Goal: Task Accomplishment & Management: Manage account settings

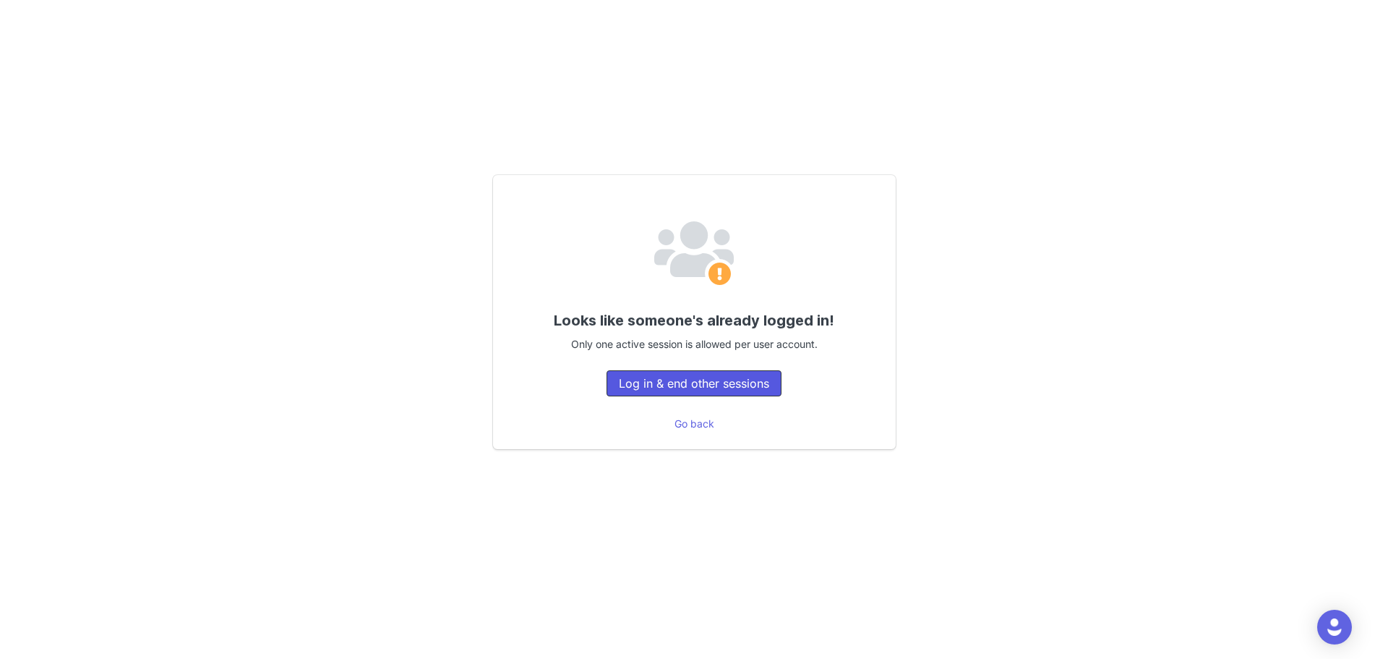
click at [754, 383] on button "Log in & end other sessions" at bounding box center [694, 383] width 175 height 26
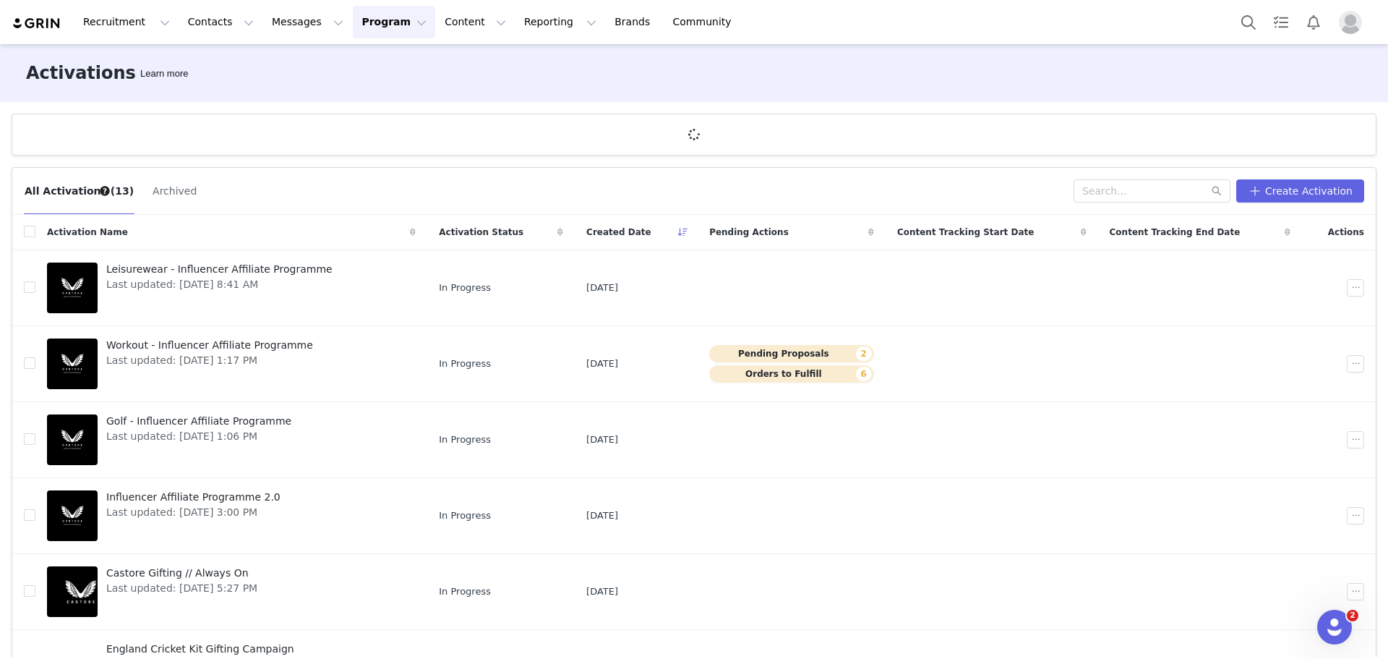
drag, startPoint x: 0, startPoint y: 0, endPoint x: 711, endPoint y: 54, distance: 713.5
click at [711, 54] on div "Activations Learn more" at bounding box center [694, 73] width 1388 height 58
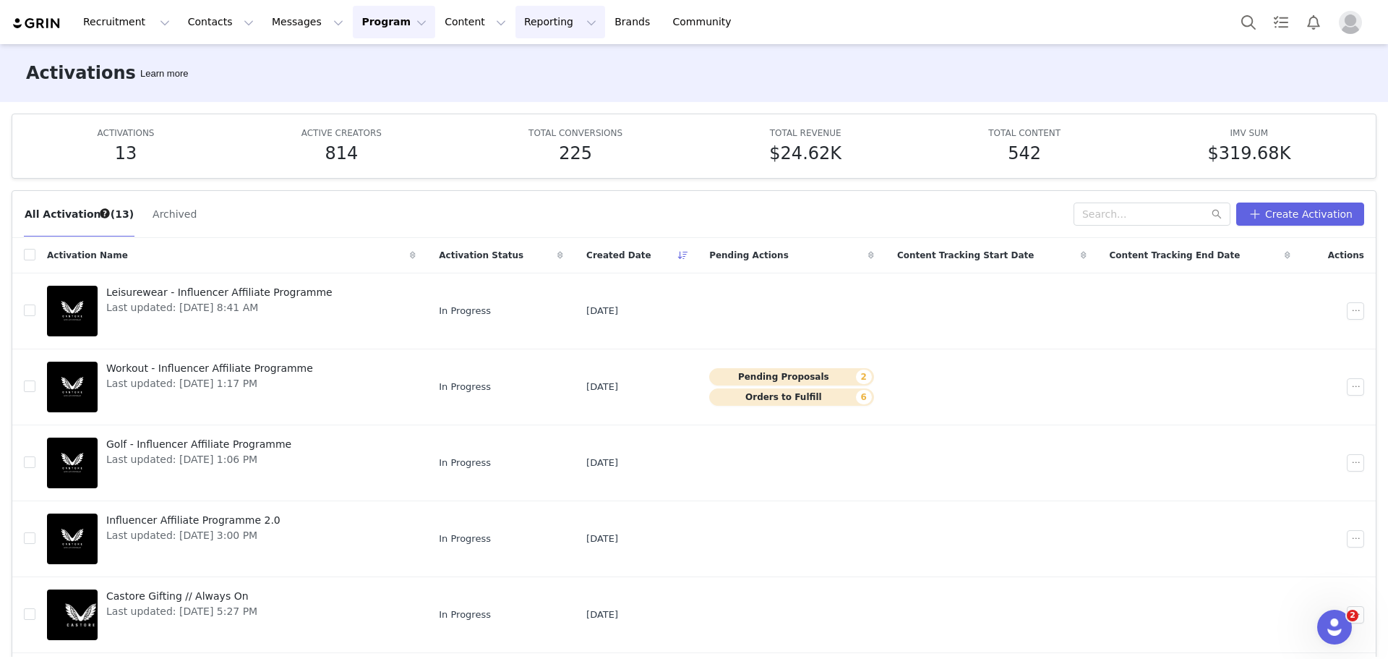
click at [515, 27] on button "Reporting Reporting" at bounding box center [560, 22] width 90 height 33
click at [495, 58] on p "Dashboard" at bounding box center [501, 63] width 55 height 15
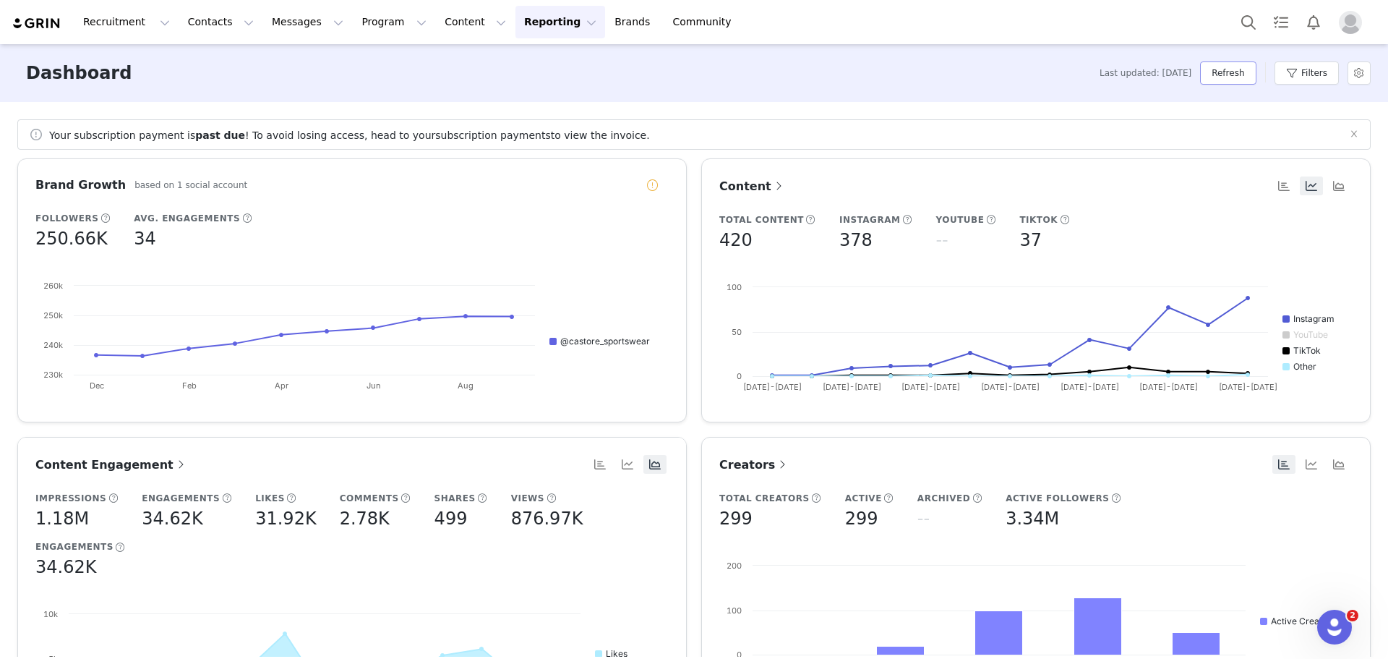
click at [1255, 77] on button "Refresh" at bounding box center [1228, 72] width 56 height 23
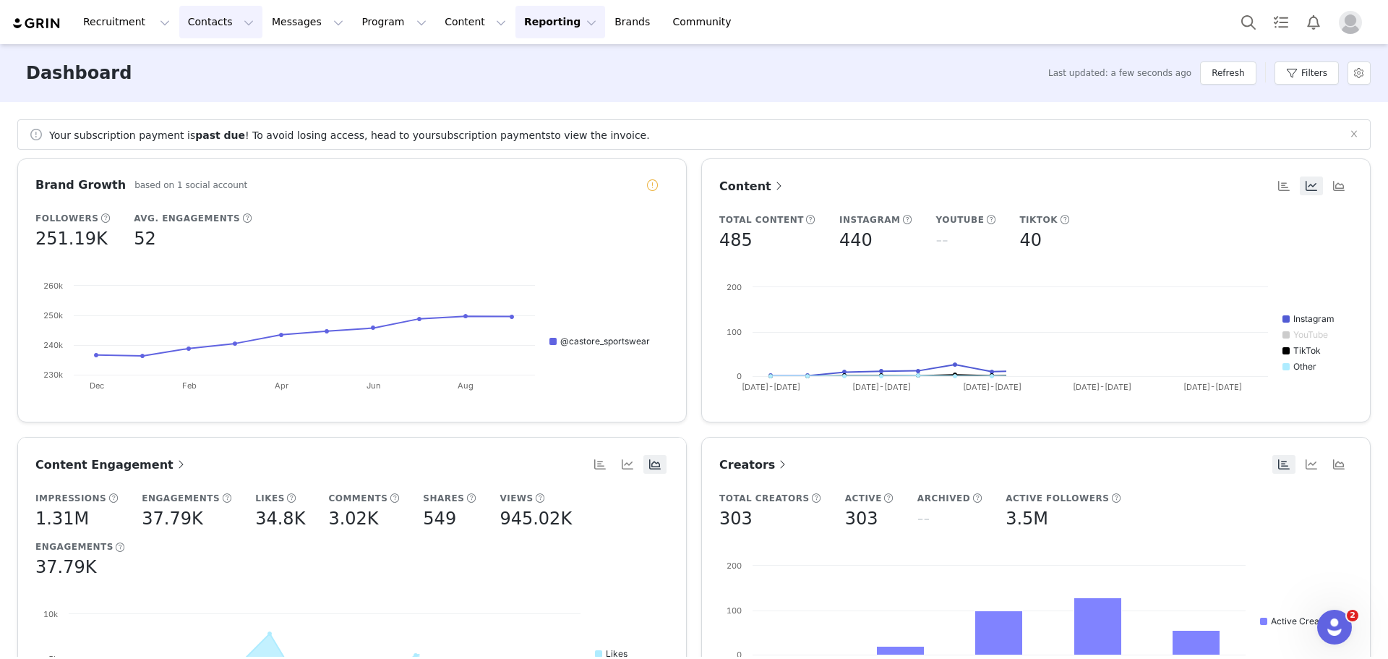
click at [192, 27] on button "Contacts Contacts" at bounding box center [220, 22] width 83 height 33
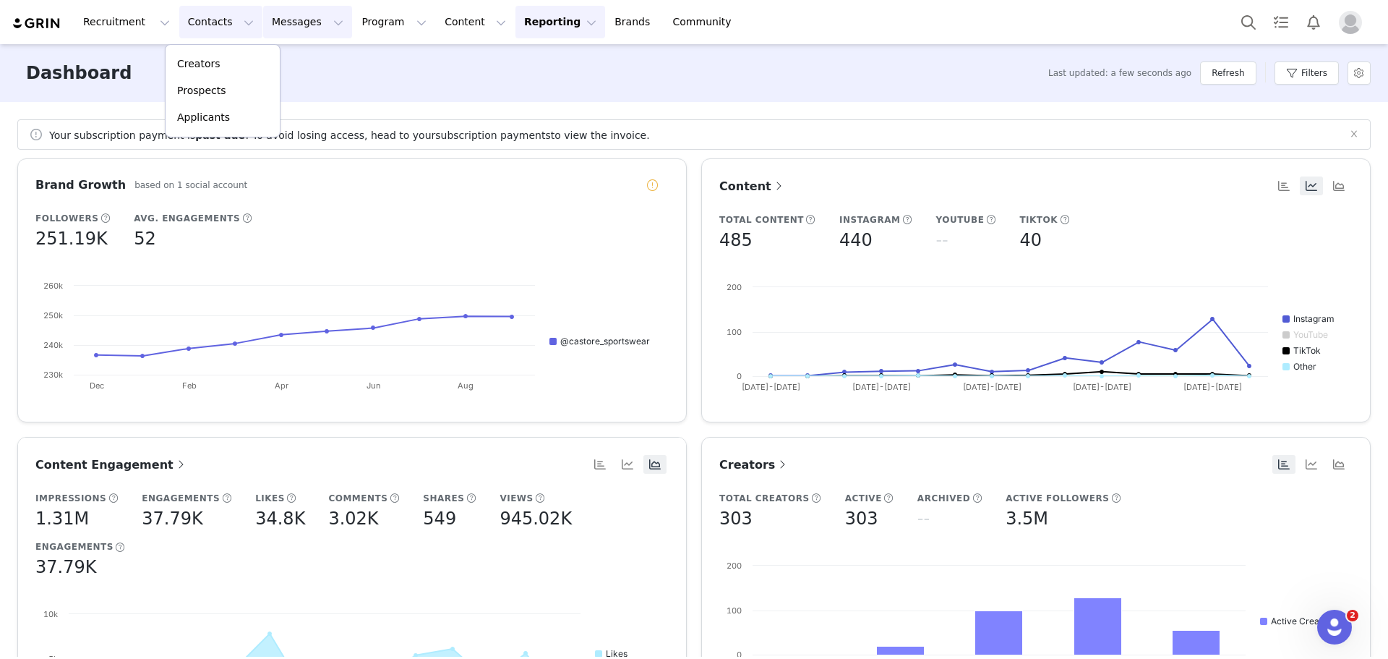
click at [272, 9] on button "Messages Messages" at bounding box center [307, 22] width 89 height 33
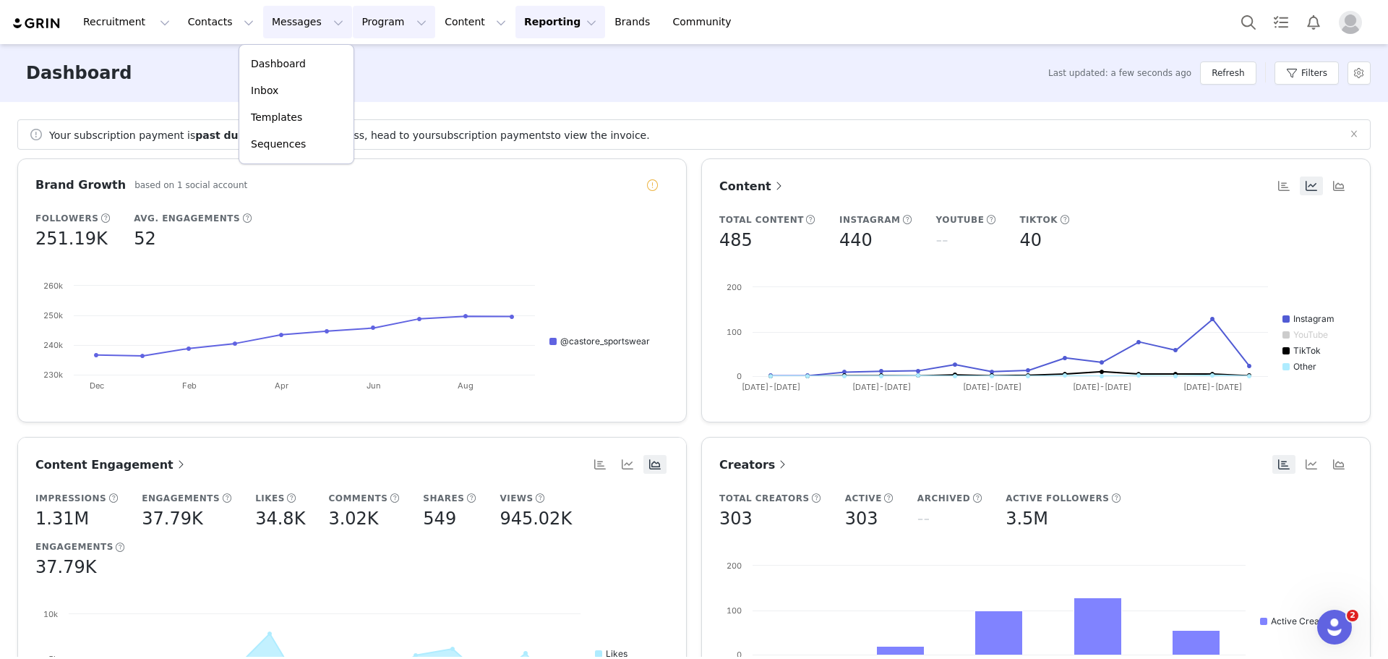
click at [353, 9] on button "Program Program" at bounding box center [394, 22] width 82 height 33
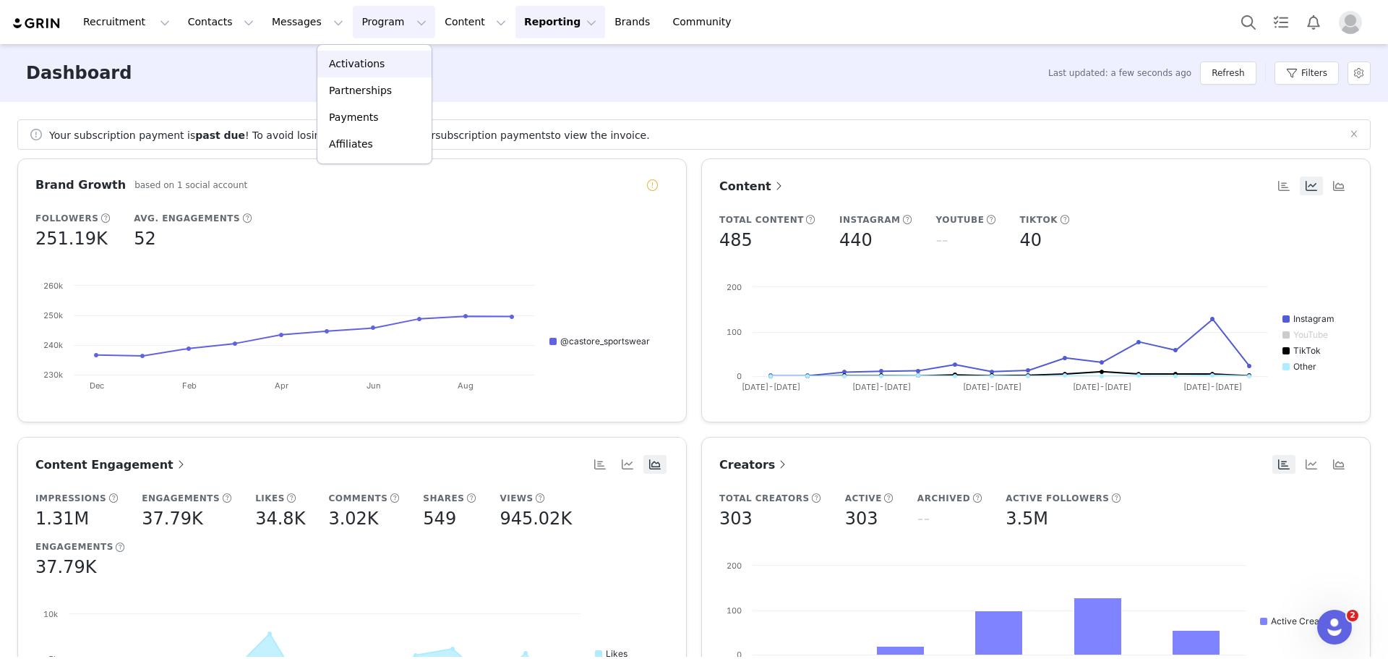
click at [338, 72] on link "Activations" at bounding box center [374, 64] width 114 height 27
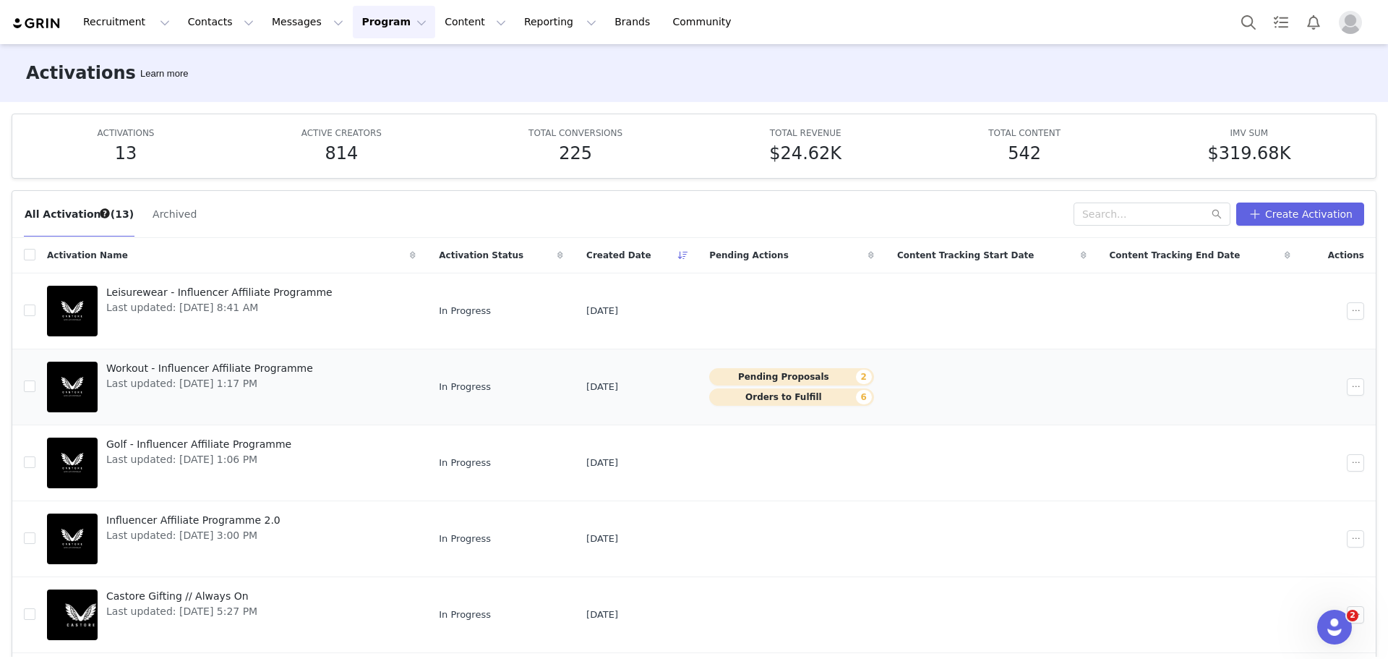
click at [254, 369] on span "Workout - Influencer Affiliate Programme" at bounding box center [209, 368] width 207 height 15
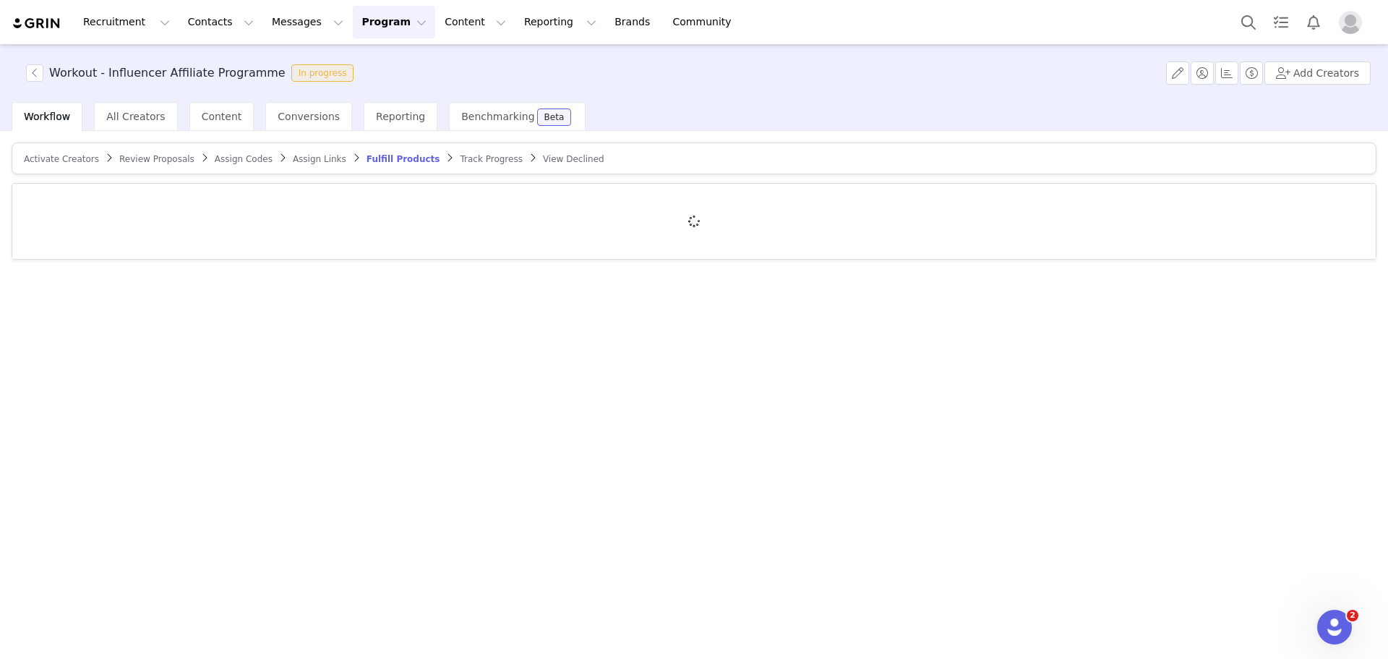
click at [133, 160] on span "Review Proposals" at bounding box center [156, 159] width 75 height 10
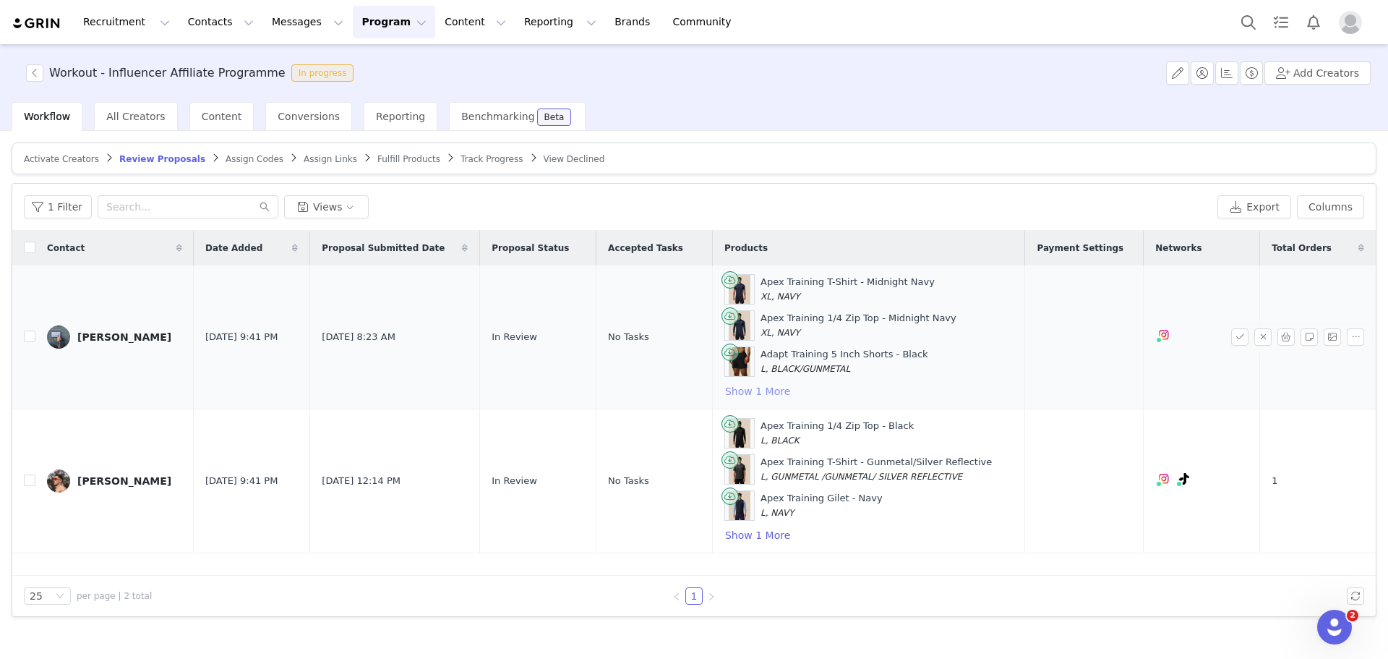
drag, startPoint x: 758, startPoint y: 375, endPoint x: 758, endPoint y: 391, distance: 15.9
click at [758, 388] on div "Apex Training T-Shirt - Midnight Navy XL, NAVY Apex Training 1/4 Zip Top - Midn…" at bounding box center [868, 337] width 288 height 126
click at [758, 395] on button "Show 1 More" at bounding box center [757, 390] width 67 height 17
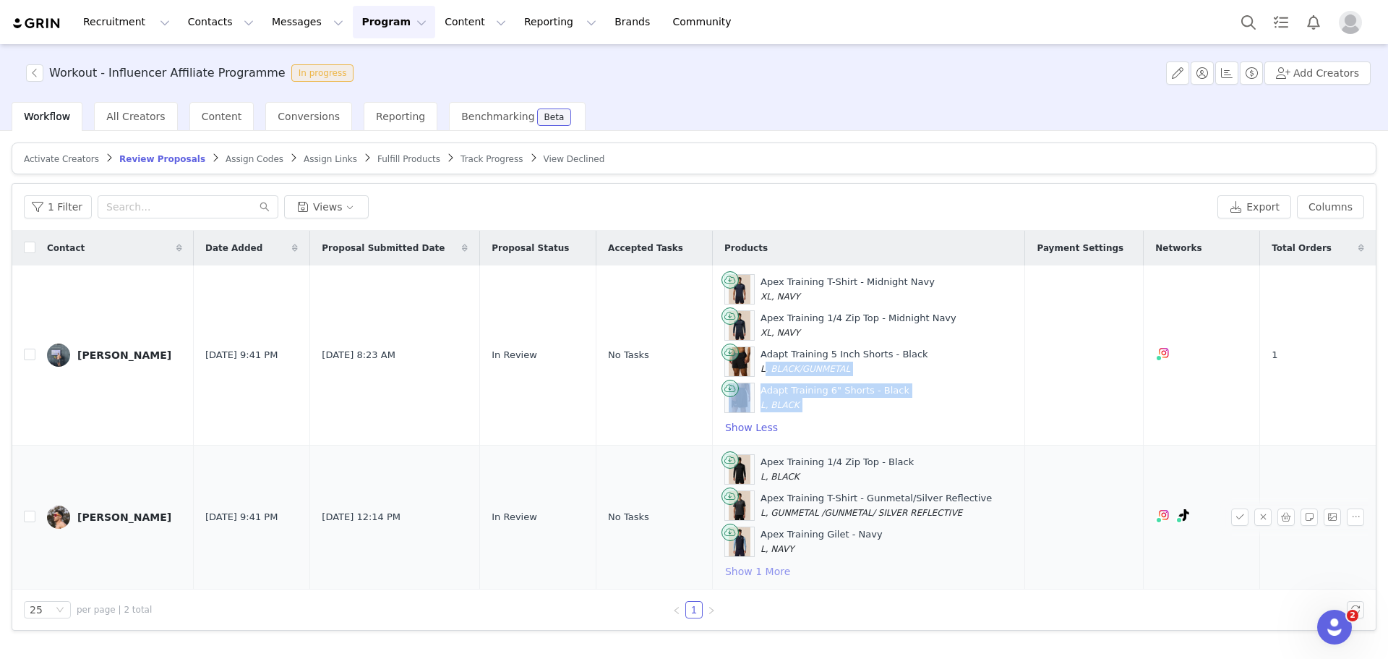
click at [778, 568] on button "Show 1 More" at bounding box center [757, 570] width 67 height 17
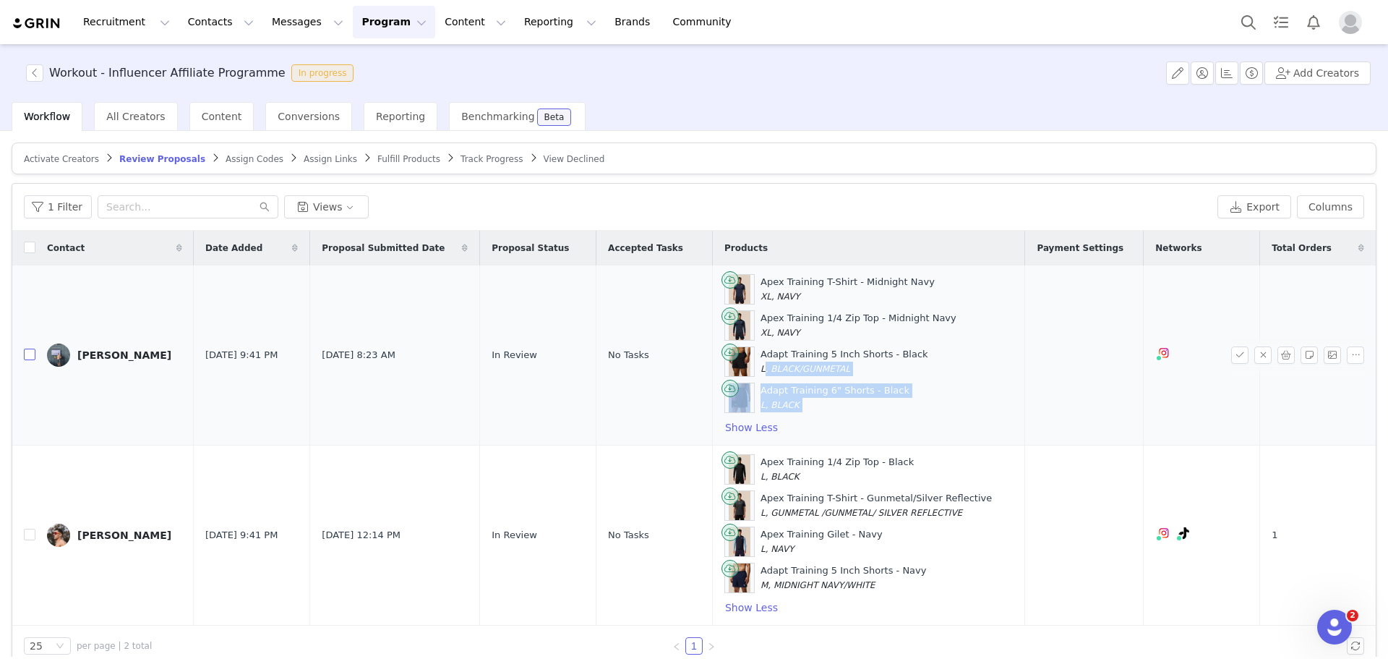
click at [30, 352] on input "checkbox" at bounding box center [30, 354] width 12 height 12
checkbox input "true"
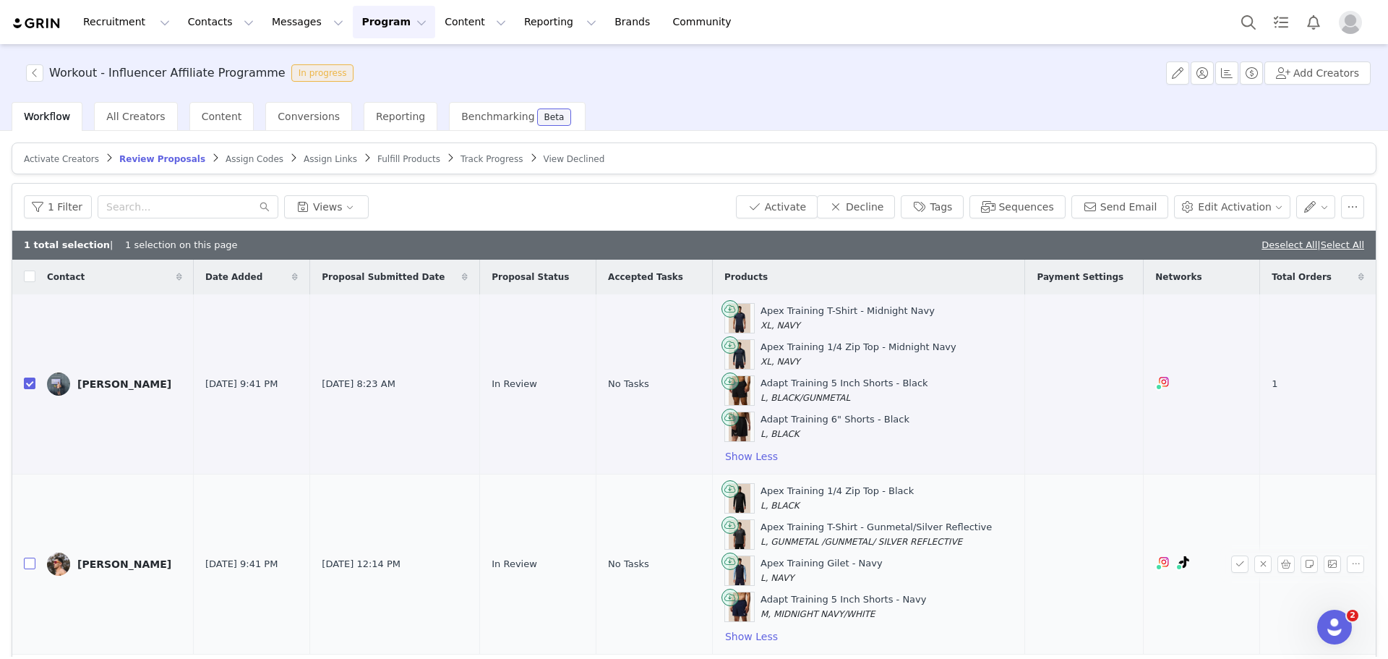
click at [35, 567] on td "[PERSON_NAME]" at bounding box center [114, 564] width 158 height 180
click at [34, 560] on input "checkbox" at bounding box center [30, 563] width 12 height 12
checkbox input "true"
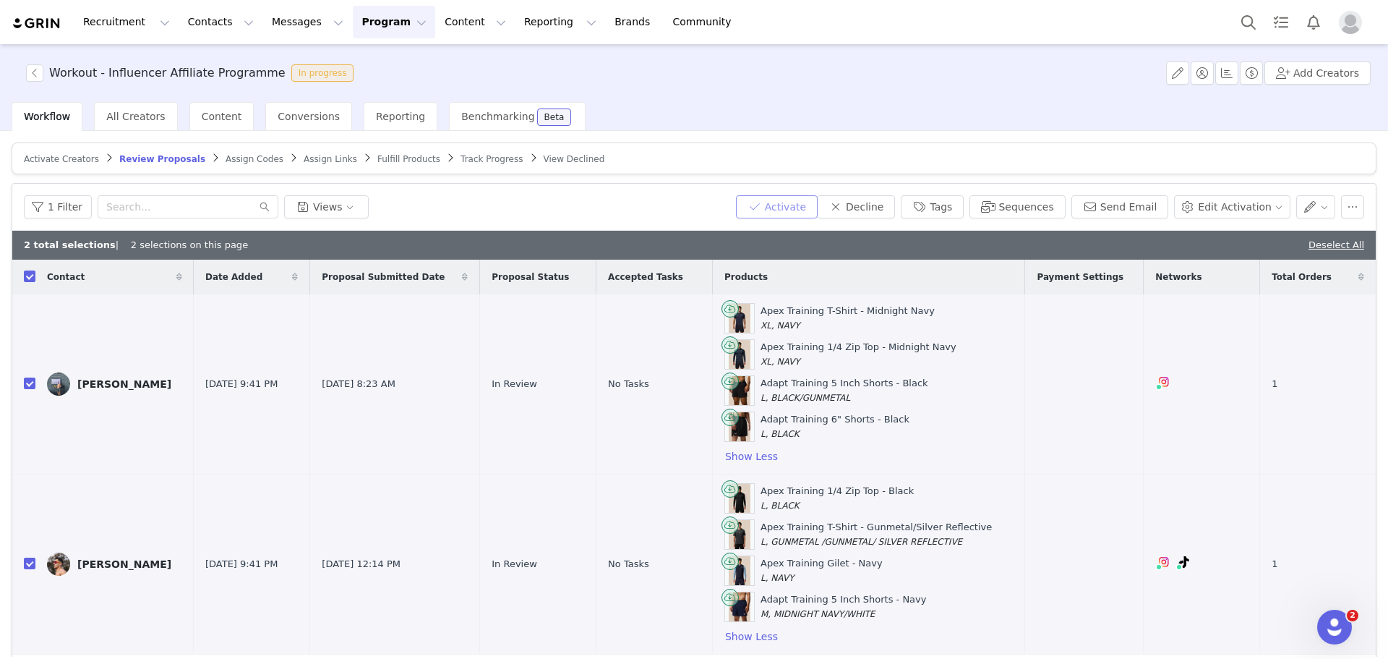
click at [798, 206] on button "Activate" at bounding box center [777, 206] width 82 height 23
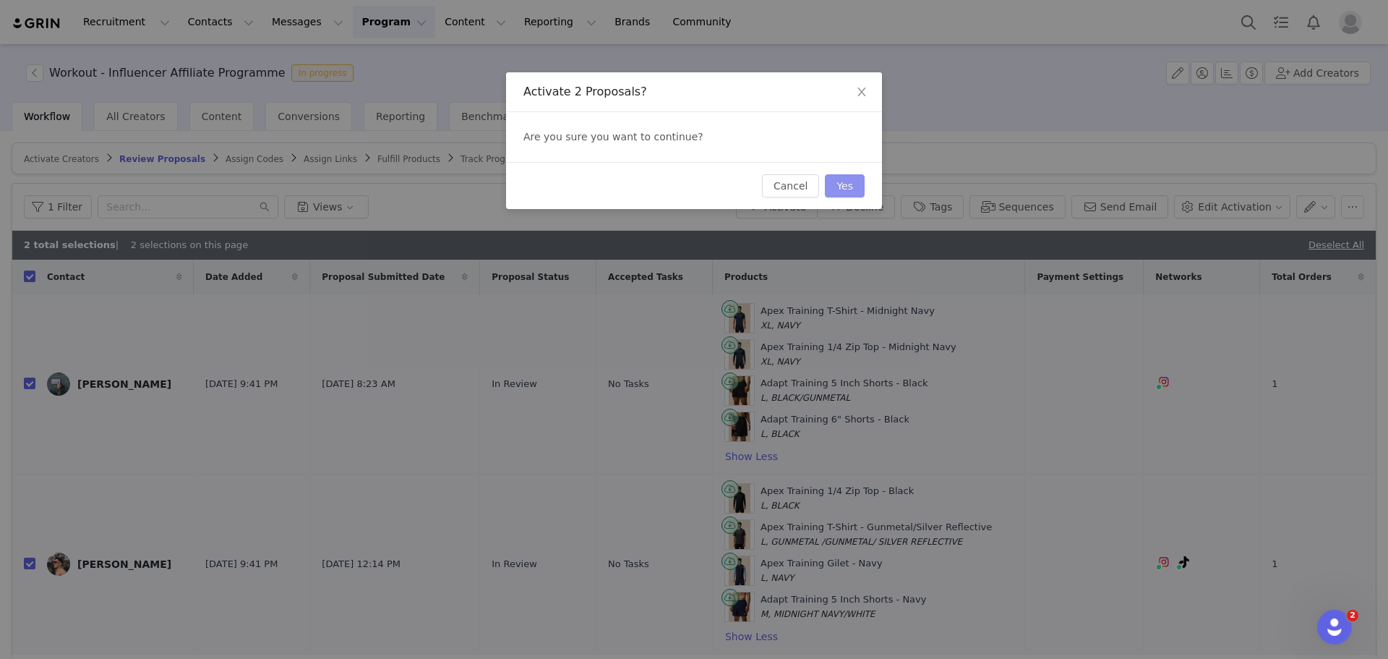
click at [837, 187] on button "Yes" at bounding box center [845, 185] width 40 height 23
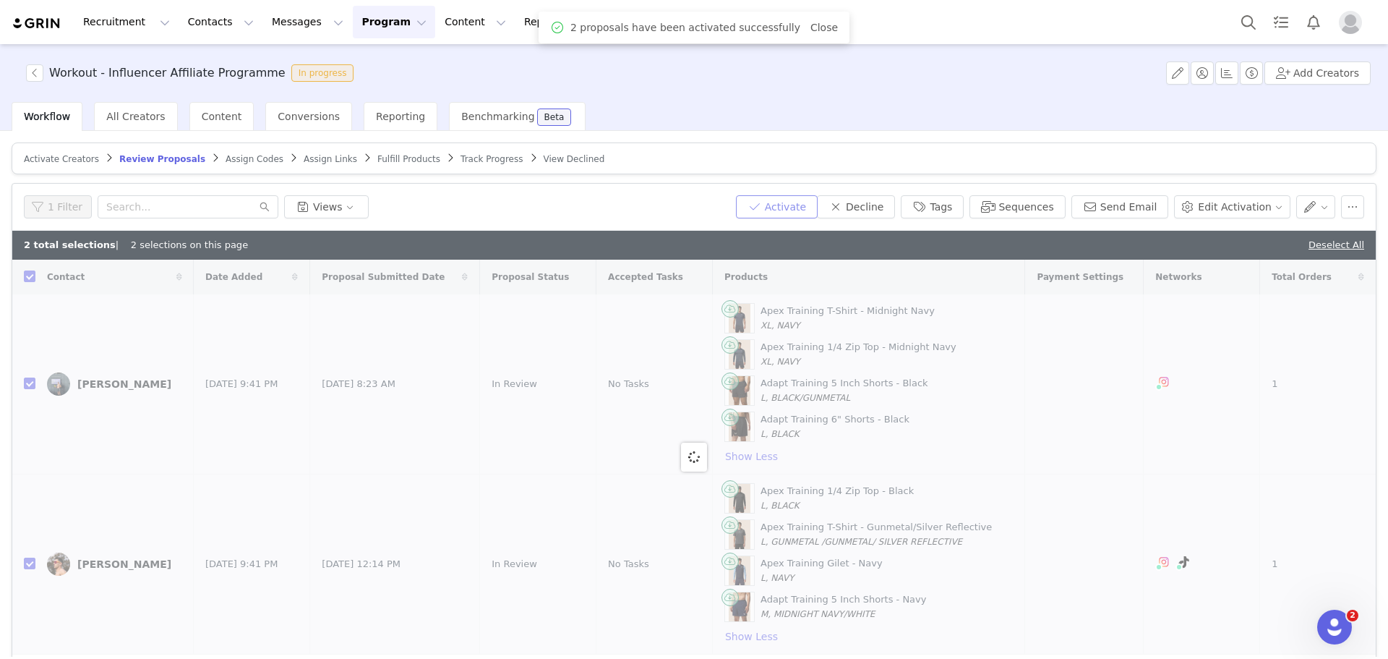
checkbox input "false"
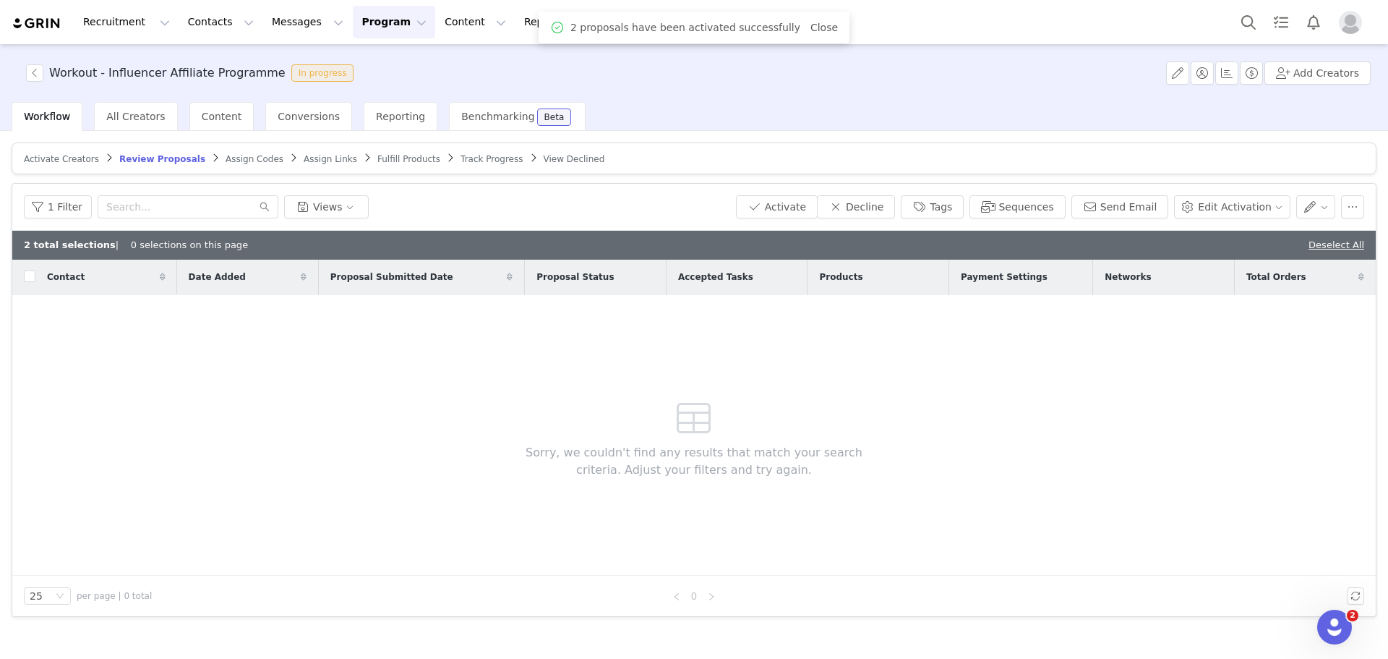
click at [234, 160] on span "Assign Codes" at bounding box center [255, 159] width 58 height 10
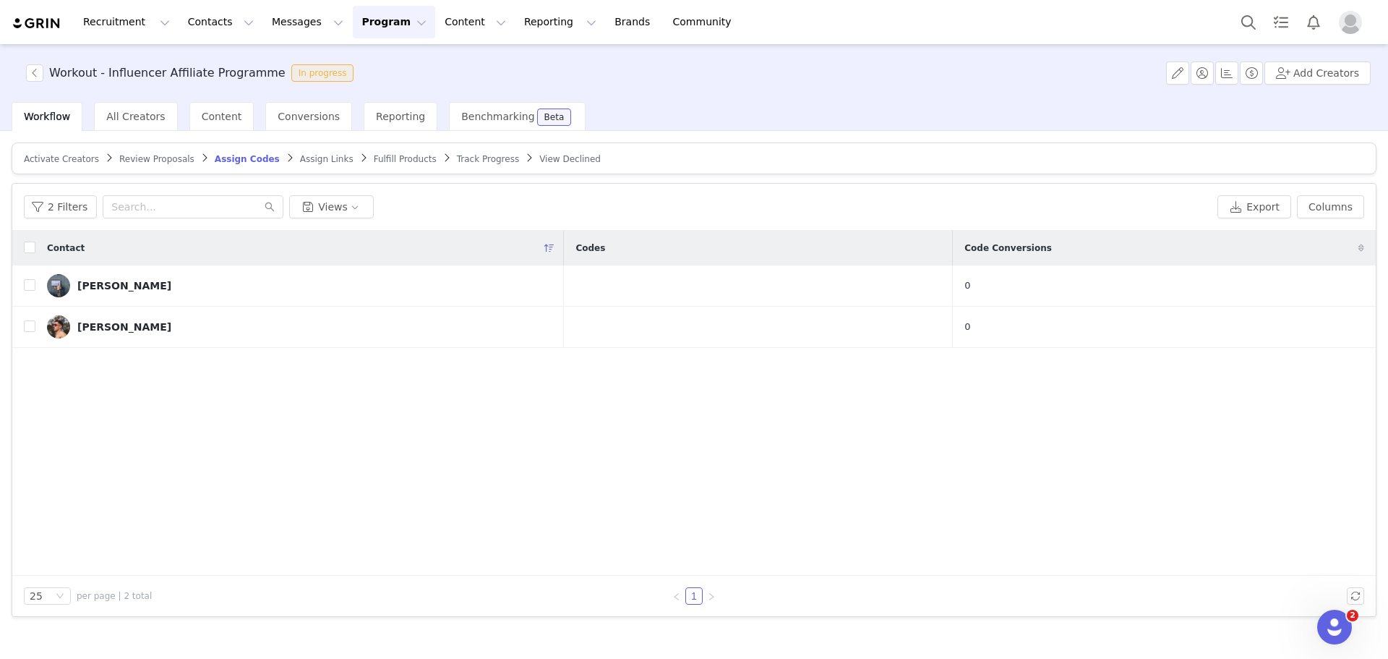
click at [40, 243] on div "Contact" at bounding box center [299, 248] width 528 height 35
click at [31, 252] on input "checkbox" at bounding box center [30, 247] width 12 height 12
checkbox input "true"
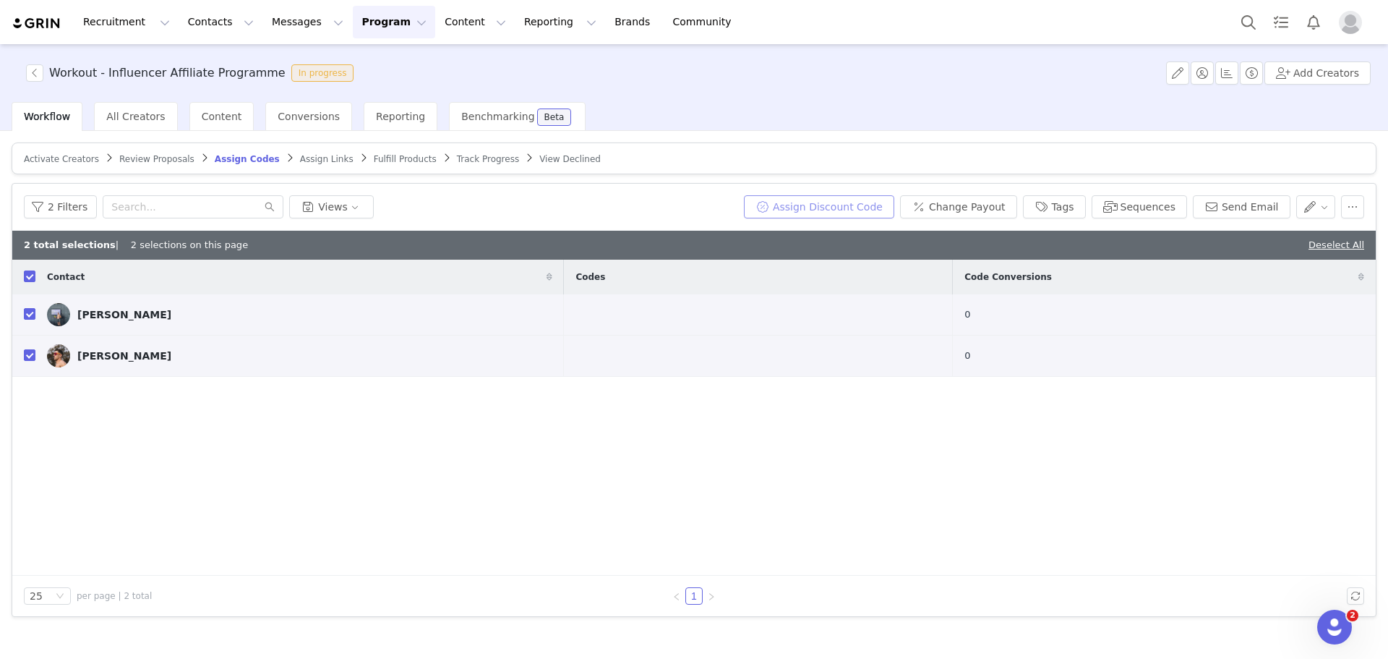
click at [803, 212] on button "Assign Discount Code" at bounding box center [819, 206] width 150 height 23
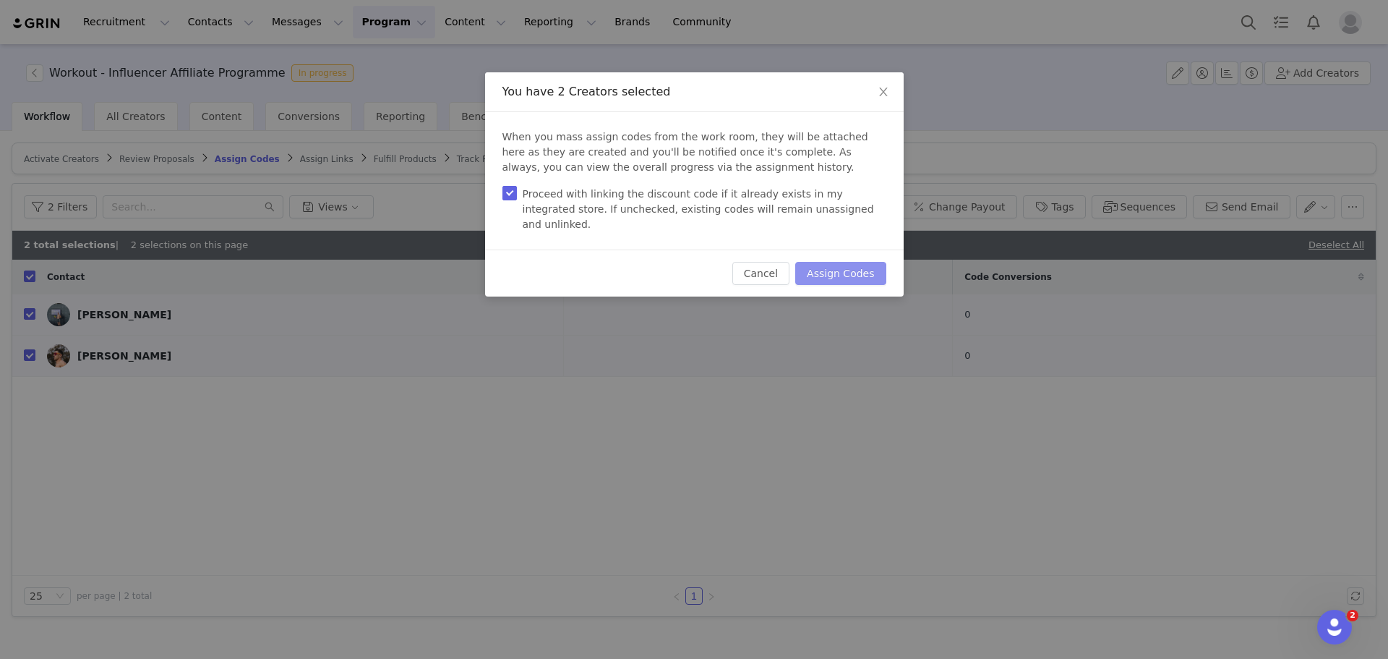
click at [836, 266] on button "Assign Codes" at bounding box center [840, 273] width 90 height 23
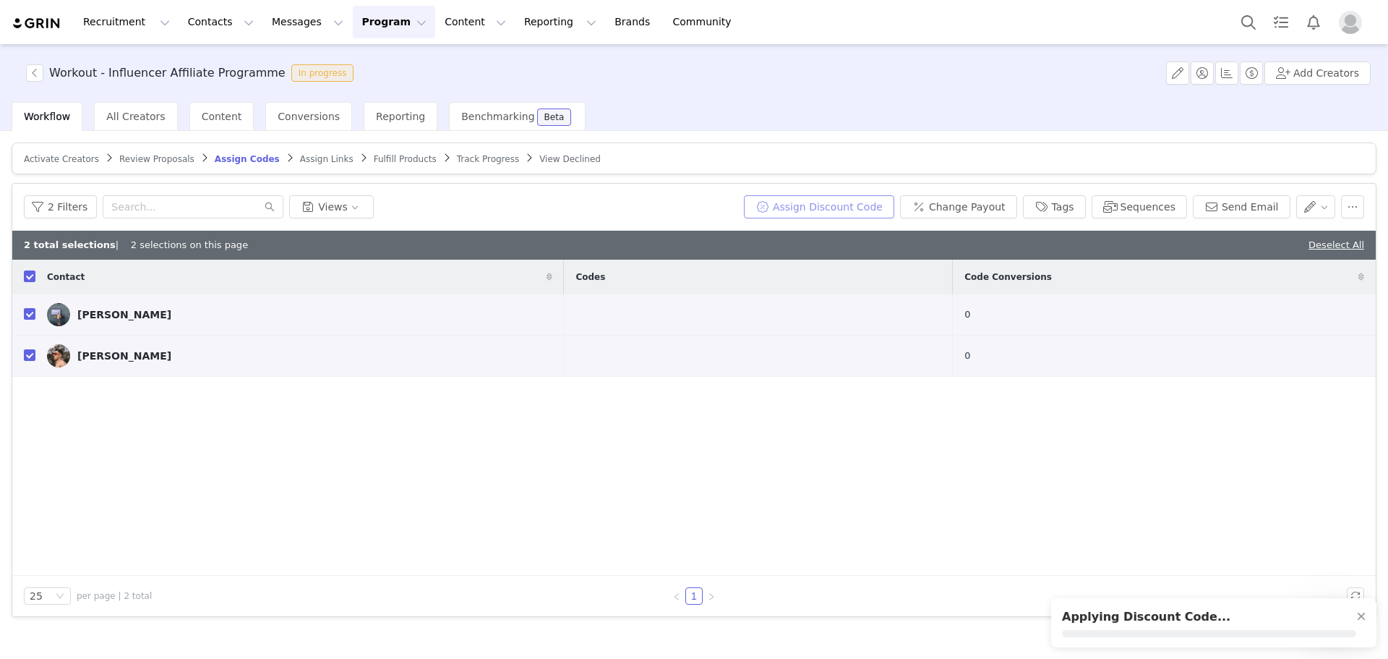
click at [836, 206] on button "Assign Discount Code" at bounding box center [819, 206] width 150 height 23
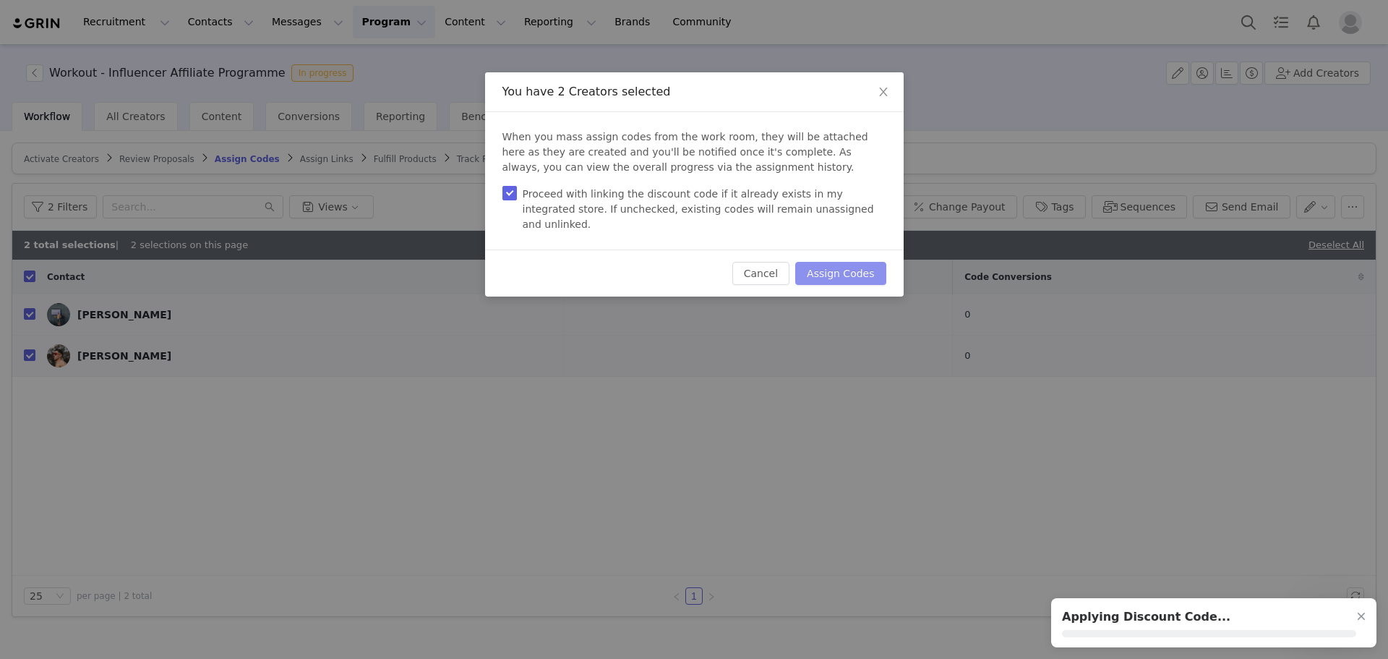
click at [847, 262] on button "Assign Codes" at bounding box center [840, 273] width 90 height 23
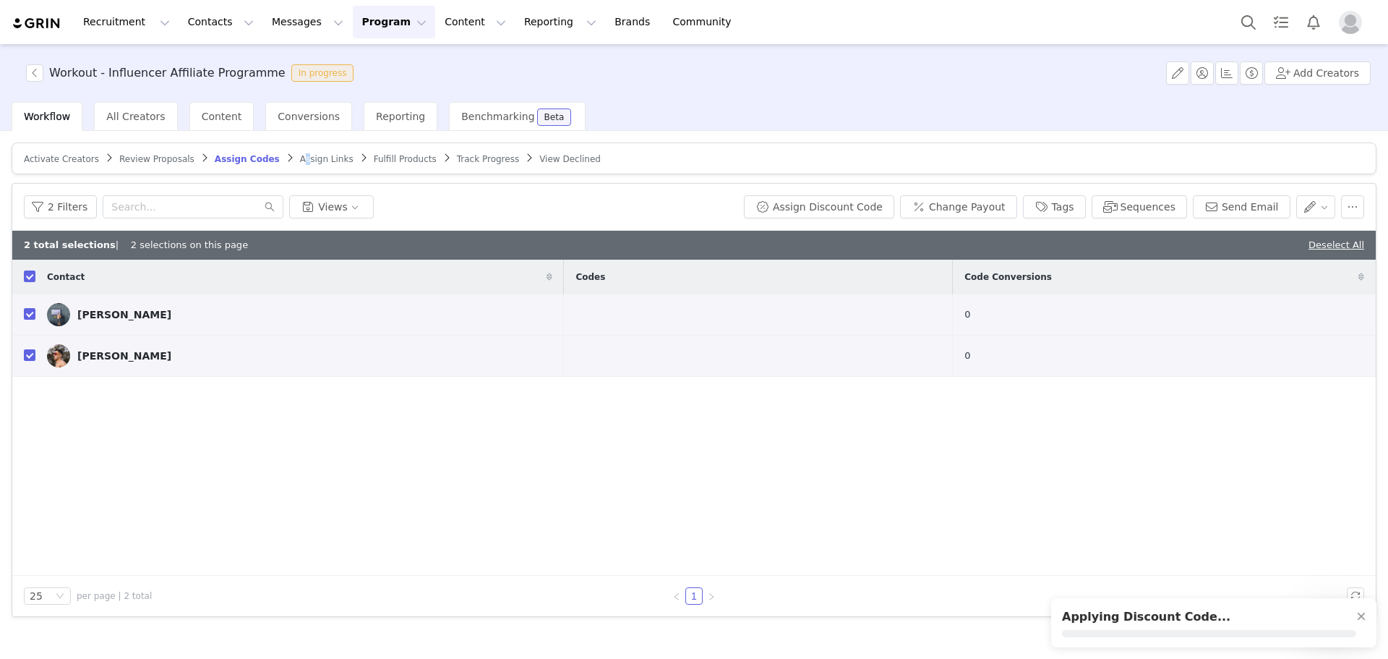
click at [300, 157] on span "Assign Links" at bounding box center [326, 159] width 53 height 10
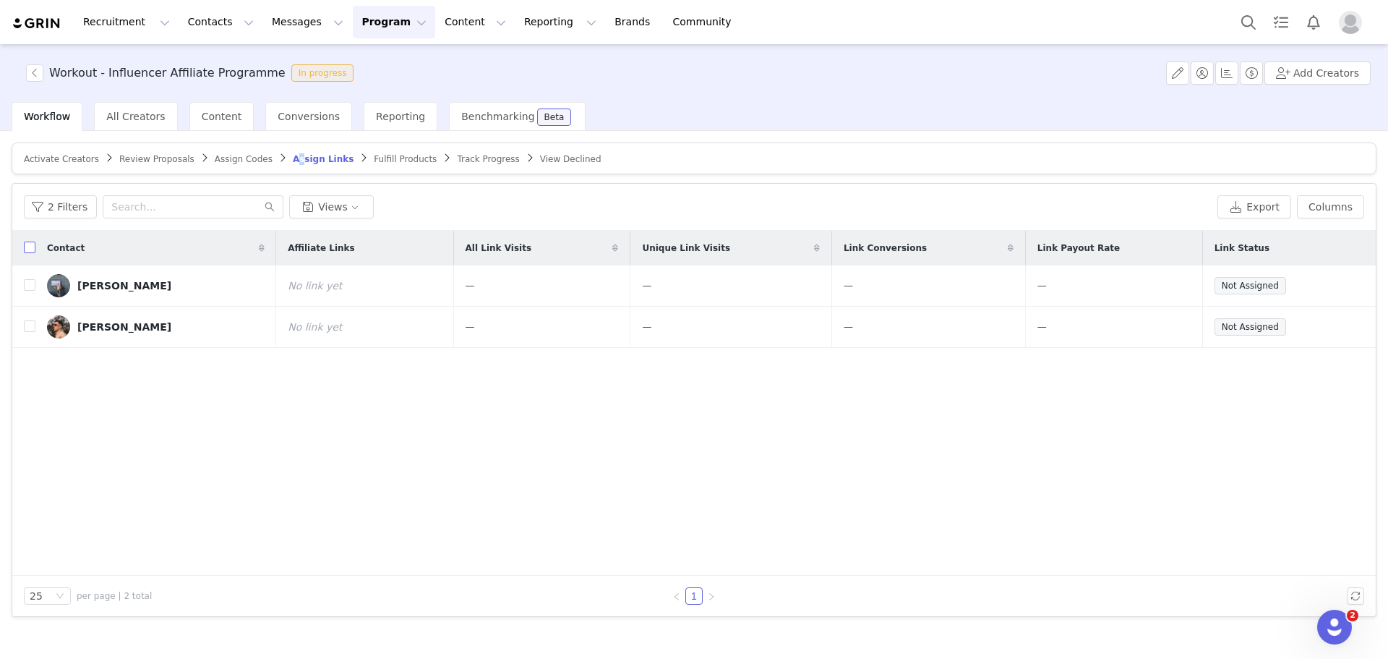
click at [27, 247] on input "checkbox" at bounding box center [30, 247] width 12 height 12
checkbox input "true"
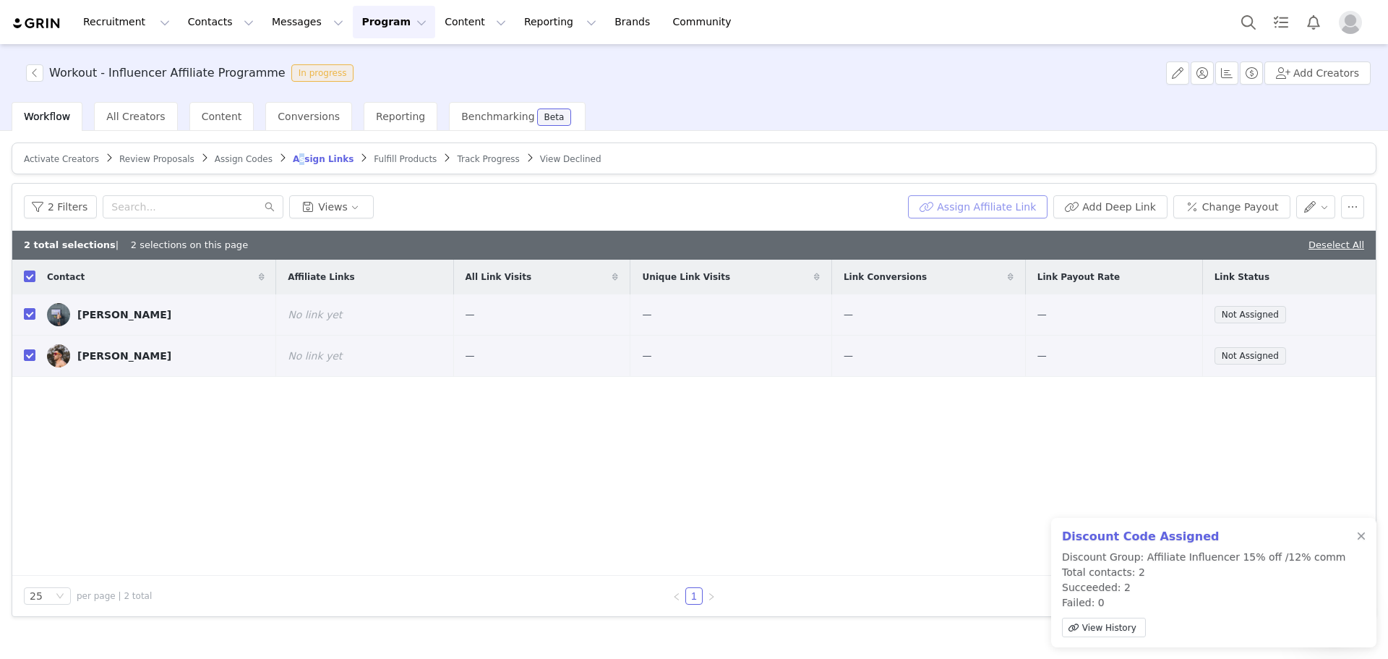
click at [993, 197] on button "Assign Affiliate Link" at bounding box center [978, 206] width 140 height 23
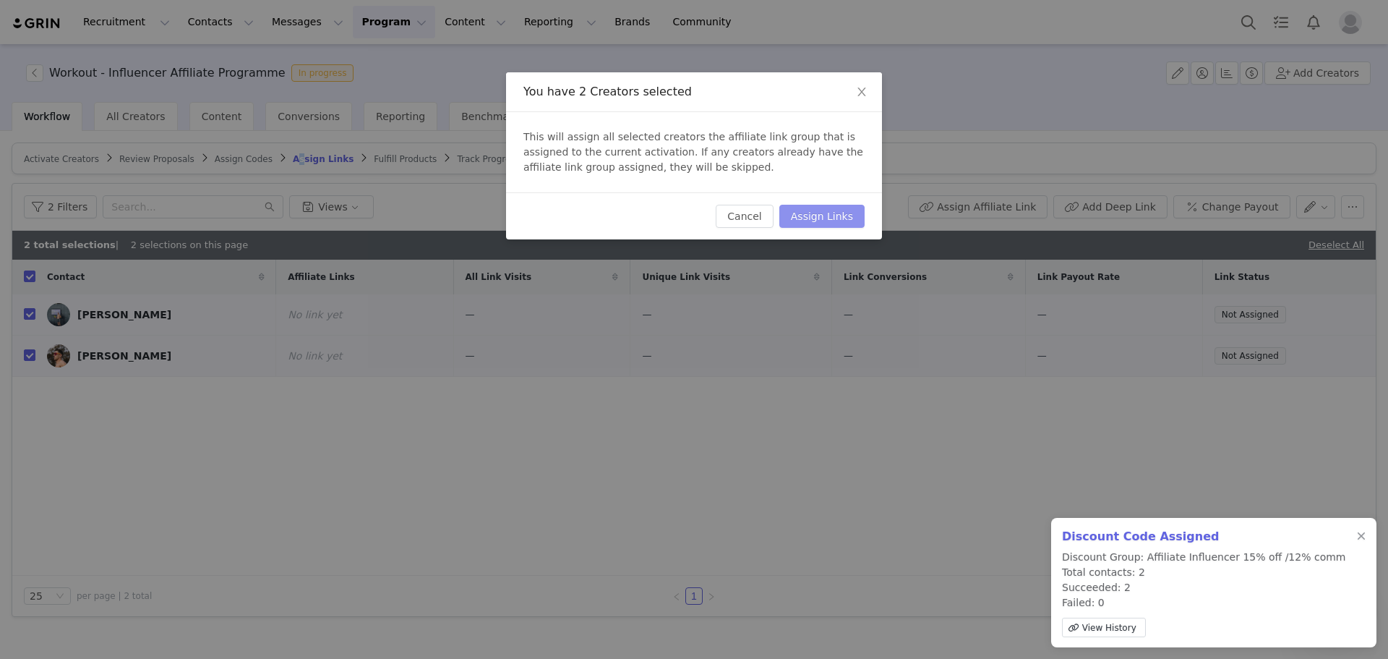
click at [815, 215] on button "Assign Links" at bounding box center [821, 216] width 85 height 23
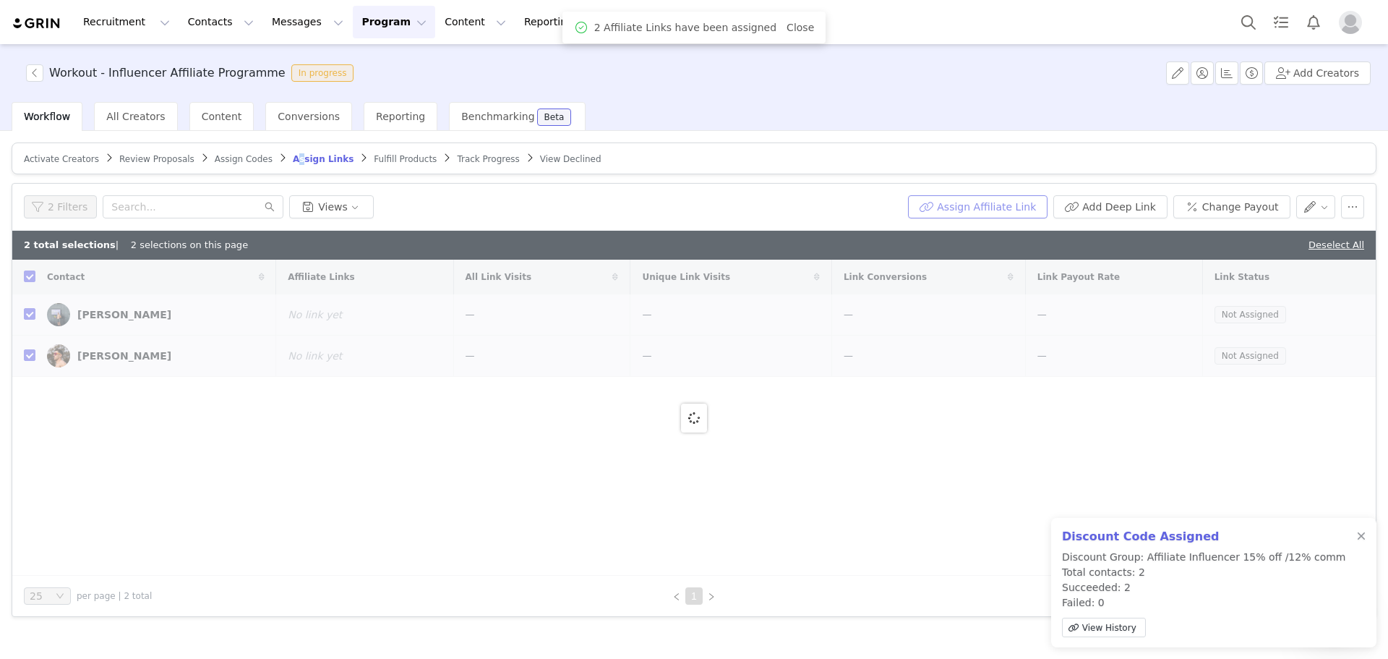
checkbox input "false"
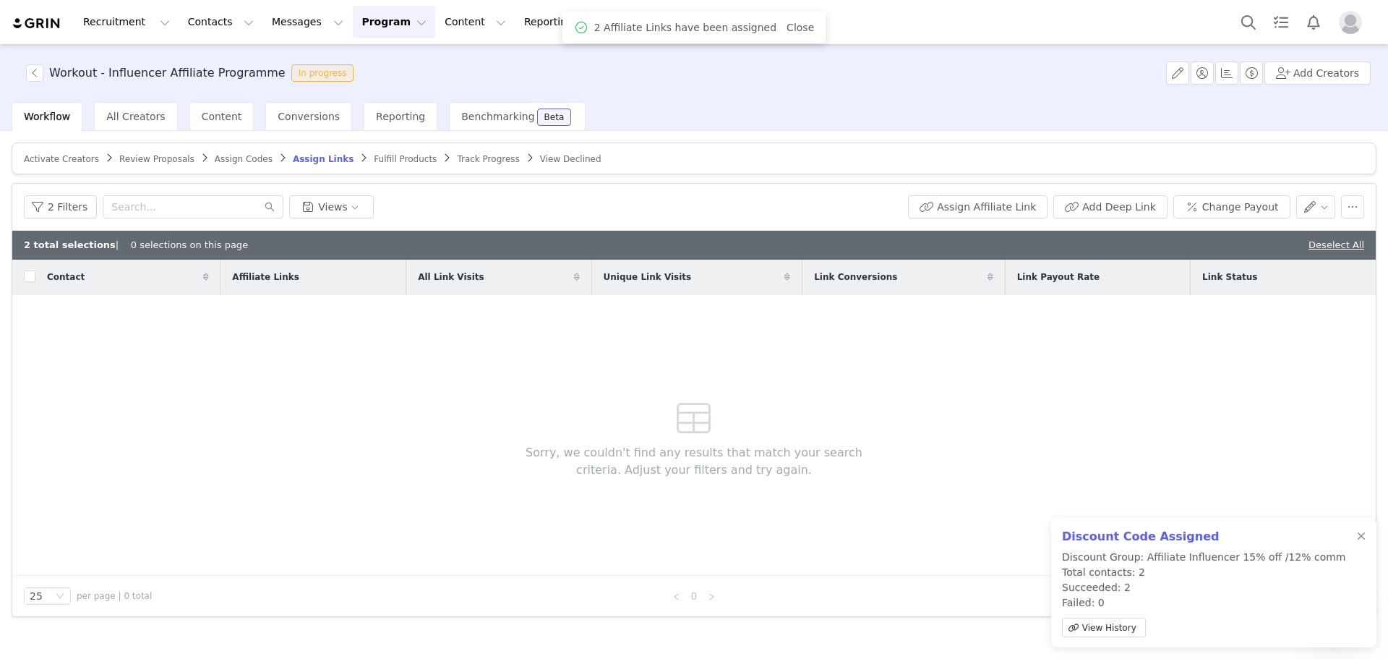
click at [359, 167] on article "Activate Creators Review Proposals Assign Codes Assign Links Fulfill Products T…" at bounding box center [694, 158] width 1365 height 32
click at [361, 164] on article "Activate Creators Review Proposals Assign Codes Assign Links Fulfill Products T…" at bounding box center [694, 158] width 1365 height 32
click at [374, 161] on span "Fulfill Products" at bounding box center [405, 159] width 63 height 10
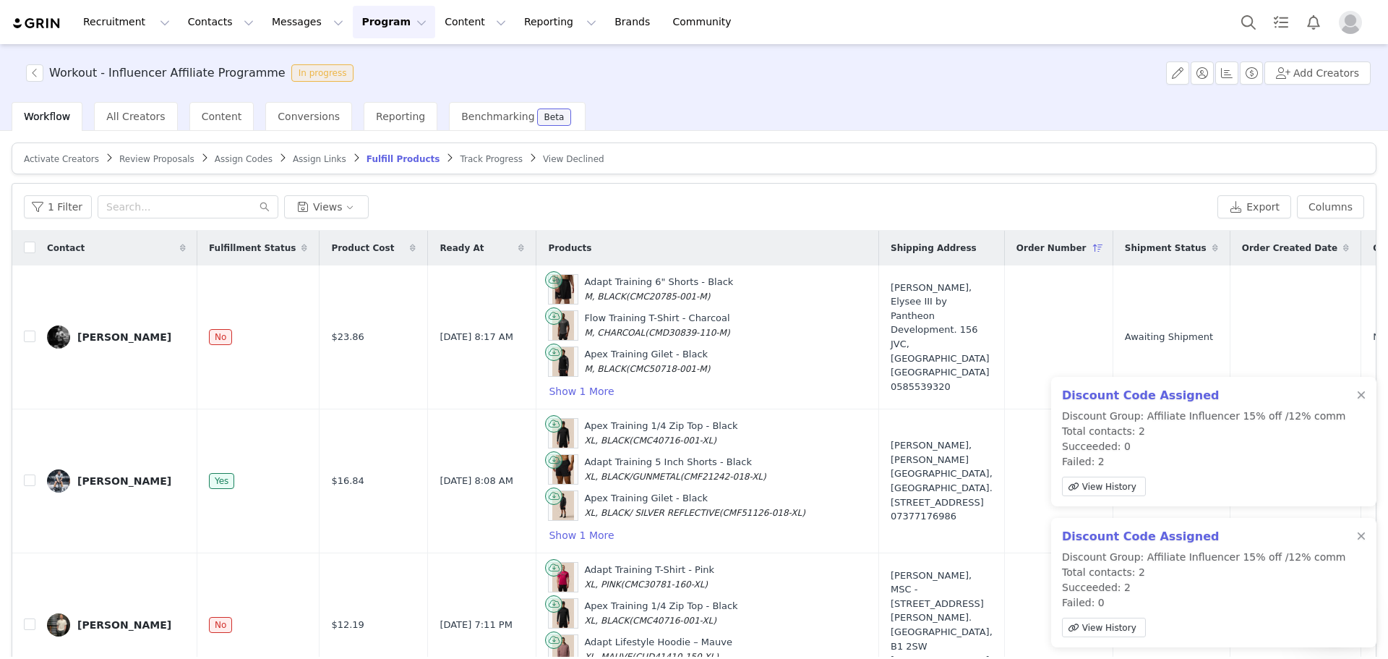
click at [1360, 395] on div at bounding box center [1361, 396] width 9 height 12
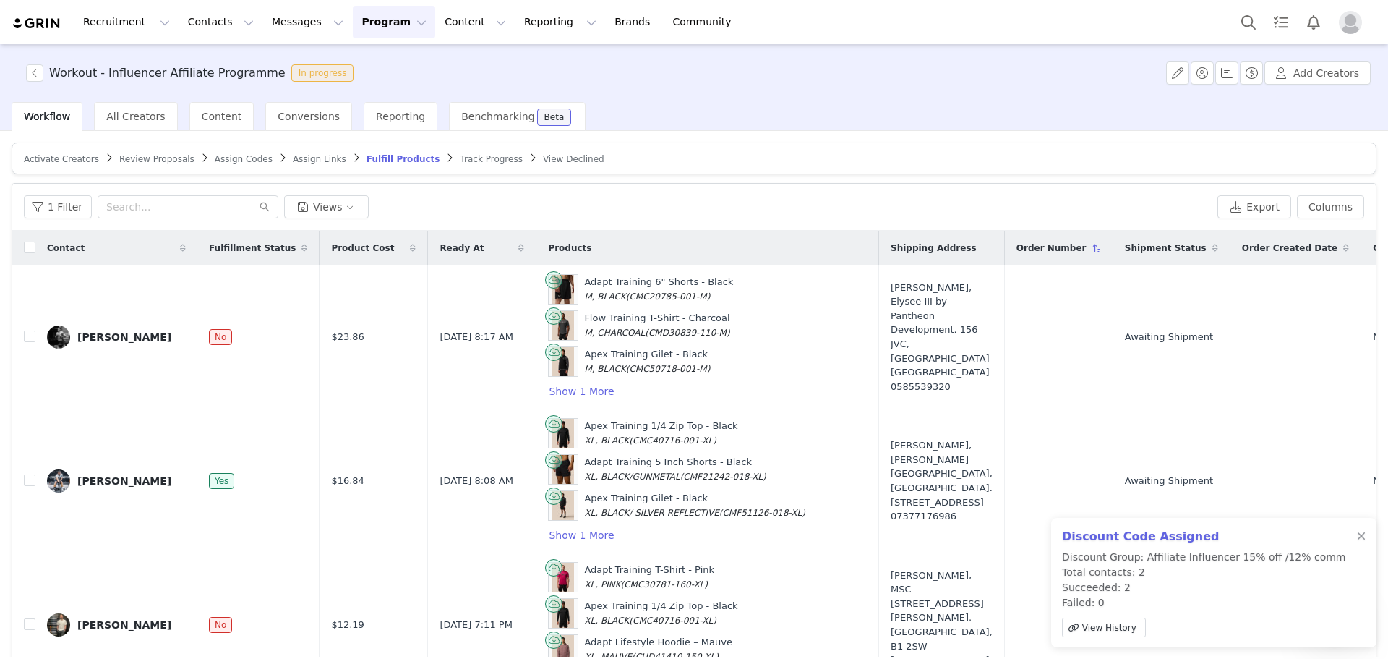
click at [1361, 531] on div at bounding box center [1361, 537] width 9 height 12
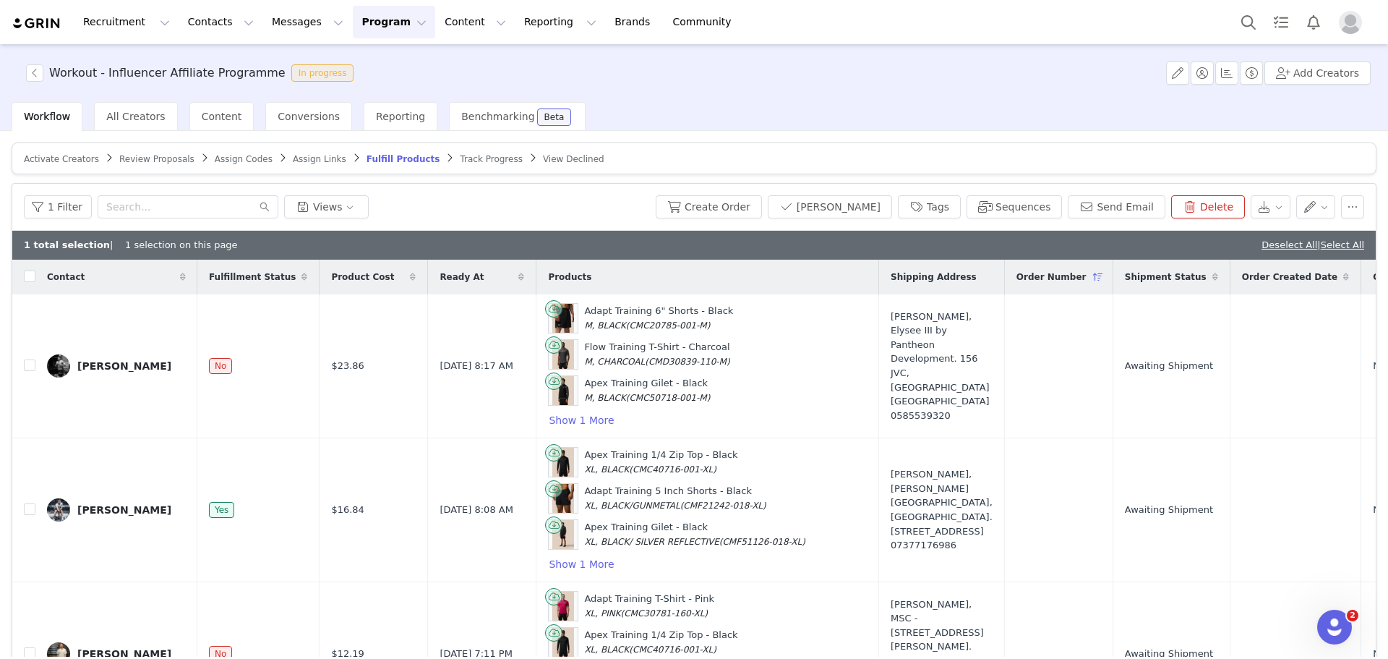
checkbox input "true"
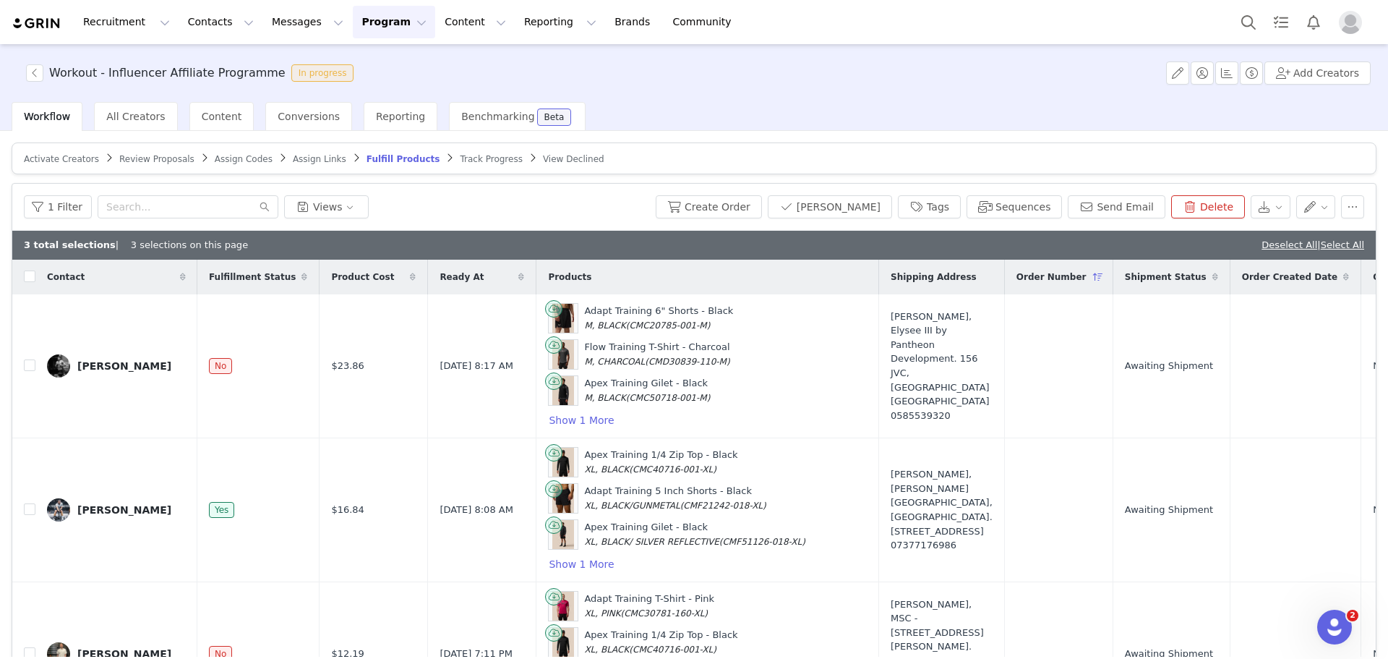
checkbox input "true"
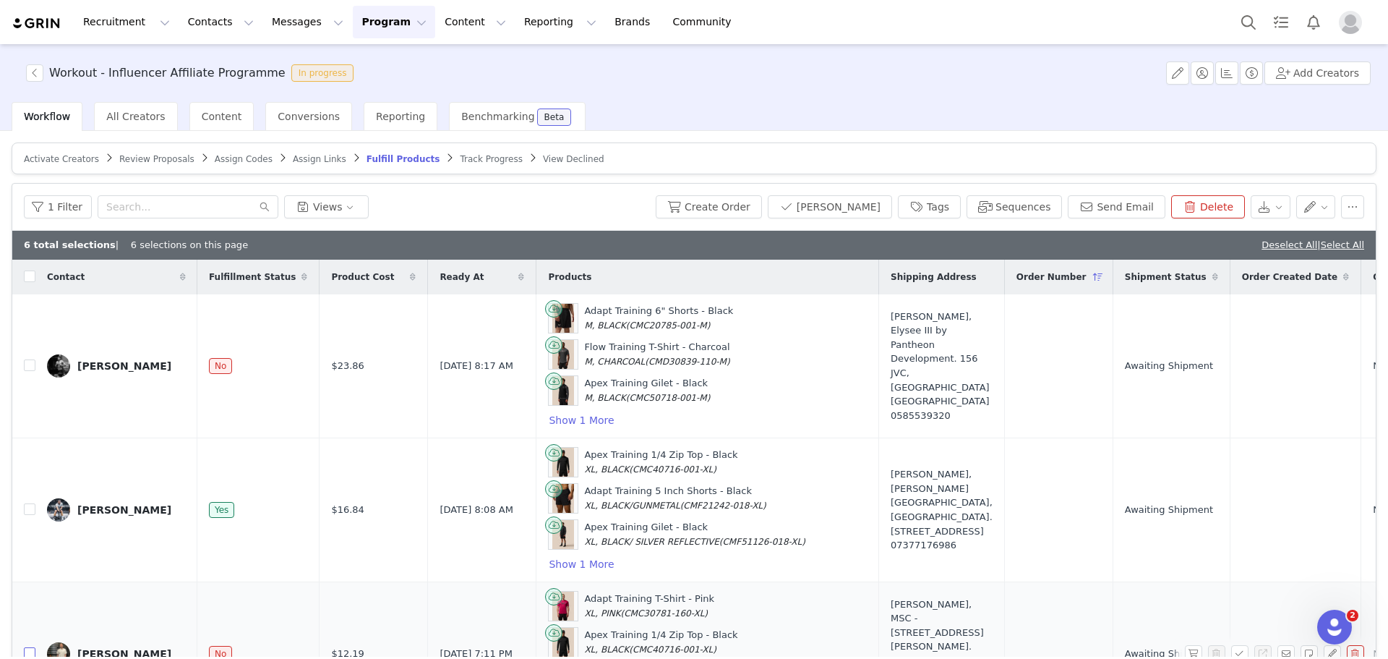
checkbox input "true"
drag, startPoint x: 28, startPoint y: 361, endPoint x: 281, endPoint y: 409, distance: 256.8
click at [29, 647] on input "checkbox" at bounding box center [30, 653] width 12 height 12
checkbox input "true"
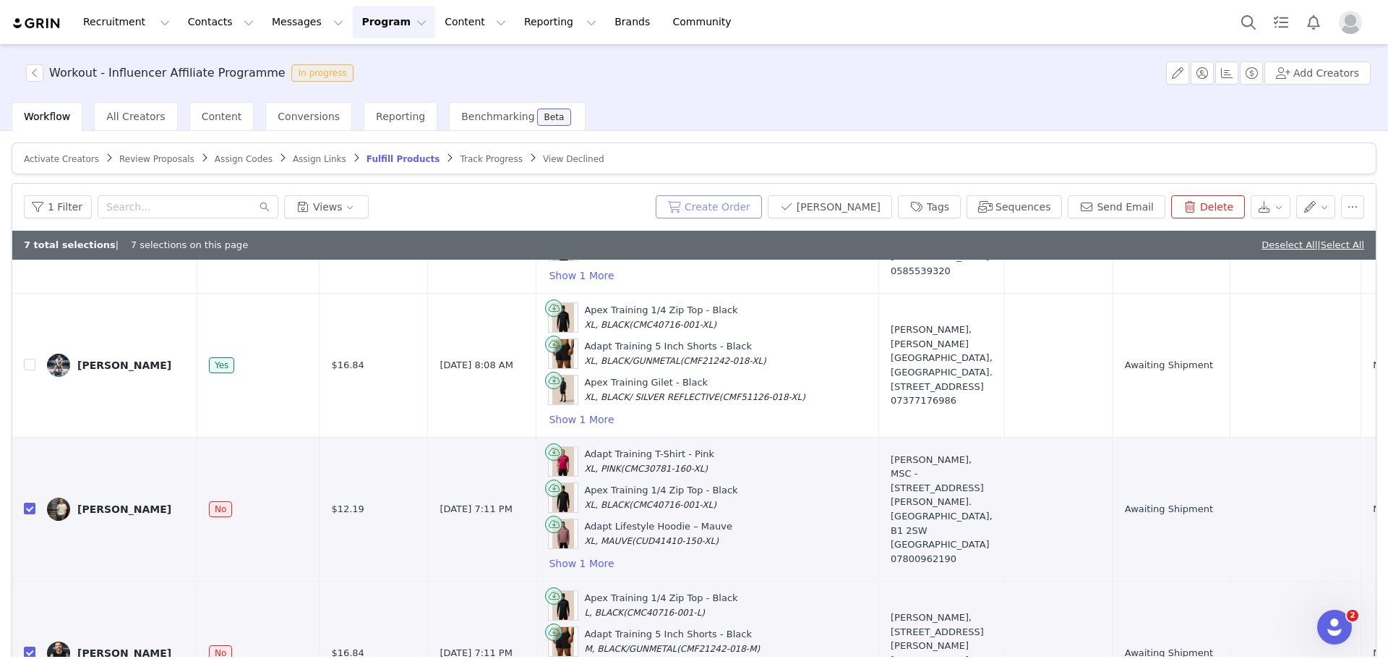
click at [708, 198] on button "Create Order" at bounding box center [709, 206] width 106 height 23
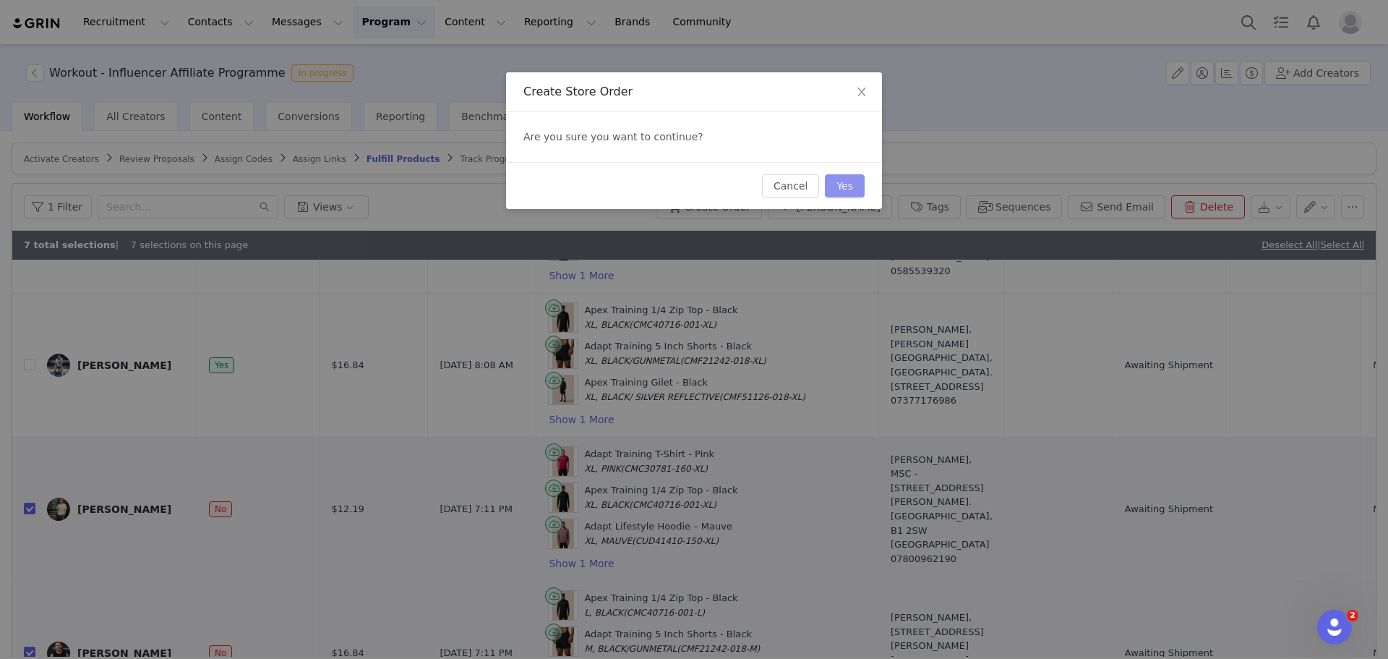
click at [847, 188] on button "Yes" at bounding box center [845, 185] width 40 height 23
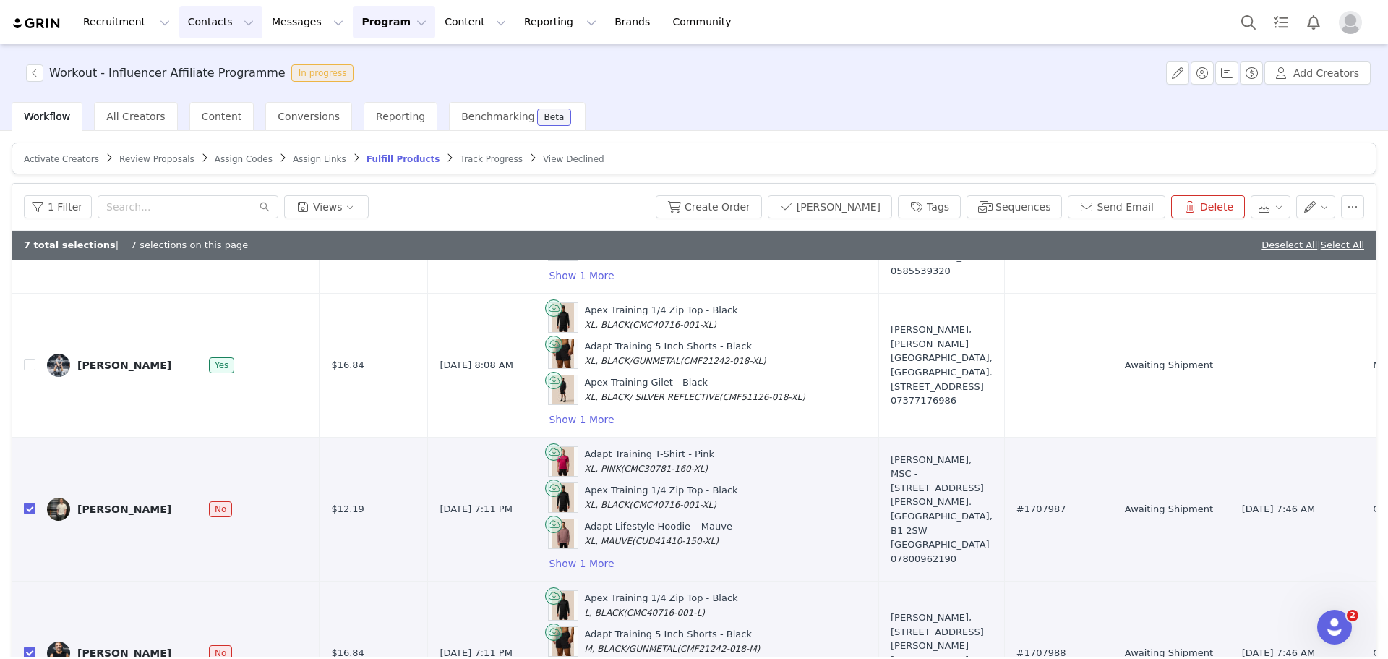
click at [188, 21] on button "Contacts Contacts" at bounding box center [220, 22] width 83 height 33
drag, startPoint x: 205, startPoint y: 55, endPoint x: 192, endPoint y: 125, distance: 71.3
click at [205, 55] on link "Creators" at bounding box center [223, 64] width 114 height 27
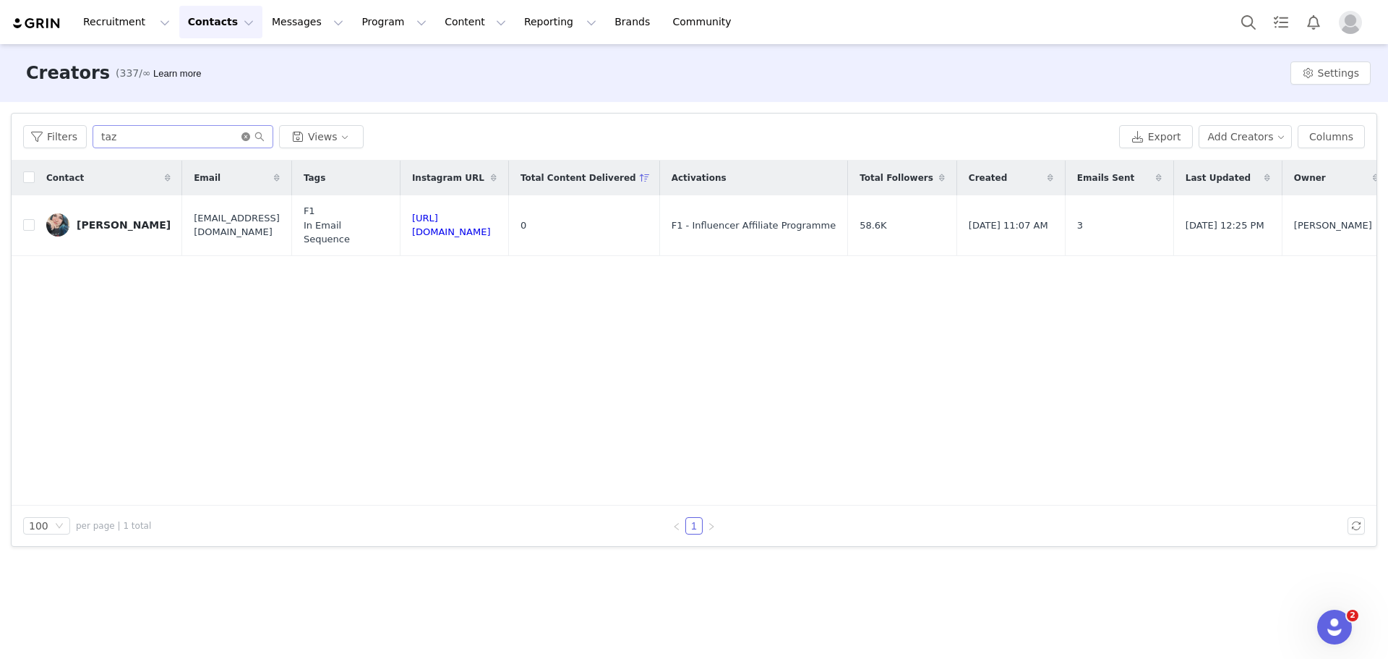
click at [244, 137] on icon "icon: close-circle" at bounding box center [245, 136] width 9 height 9
click at [201, 140] on input "text" at bounding box center [183, 136] width 181 height 23
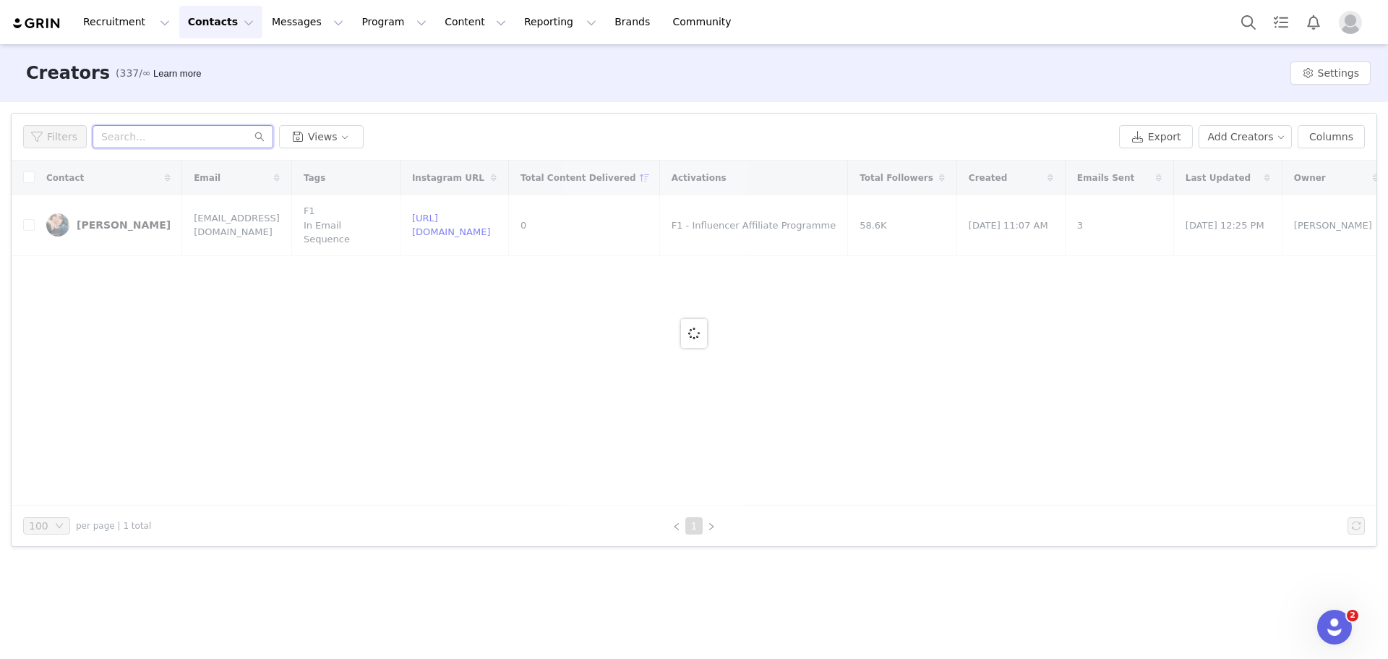
paste input "[EMAIL_ADDRESS][DOMAIN_NAME]"
type input "[EMAIL_ADDRESS][DOMAIN_NAME]"
